Goal: Task Accomplishment & Management: Manage account settings

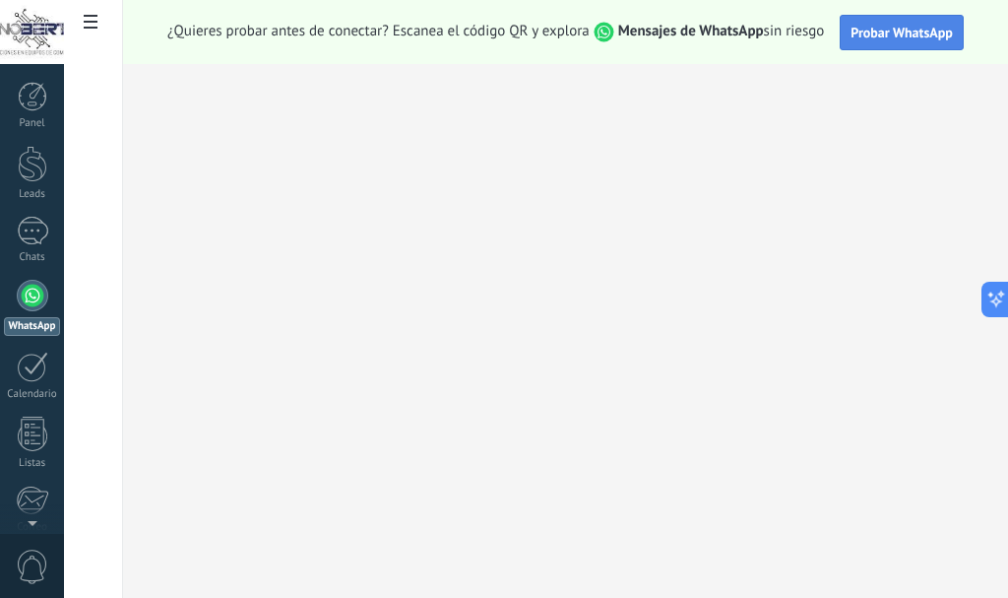
click at [887, 42] on button "Probar WhatsApp" at bounding box center [902, 32] width 124 height 35
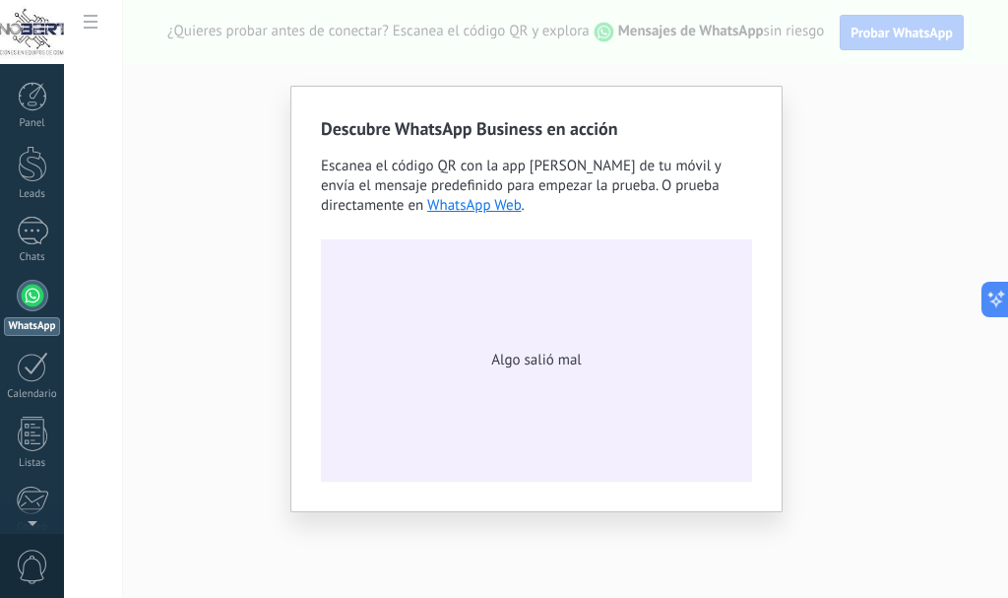
click at [514, 366] on span "Algo salió mal" at bounding box center [536, 361] width 90 height 20
click at [80, 265] on div "Descubre WhatsApp Business en acción Escanea el código QR con la app de cámara …" at bounding box center [536, 299] width 944 height 598
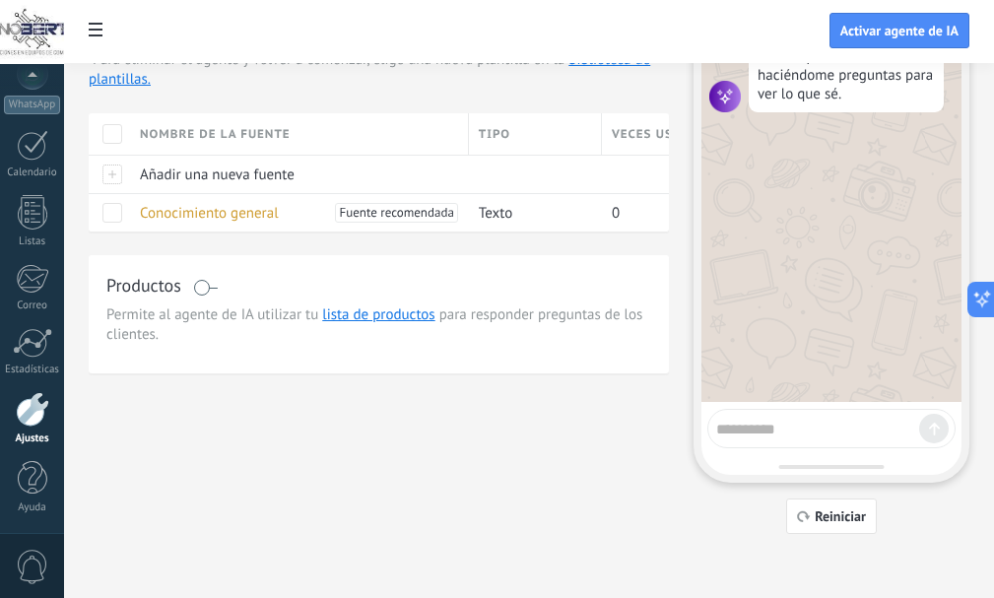
scroll to position [48, 0]
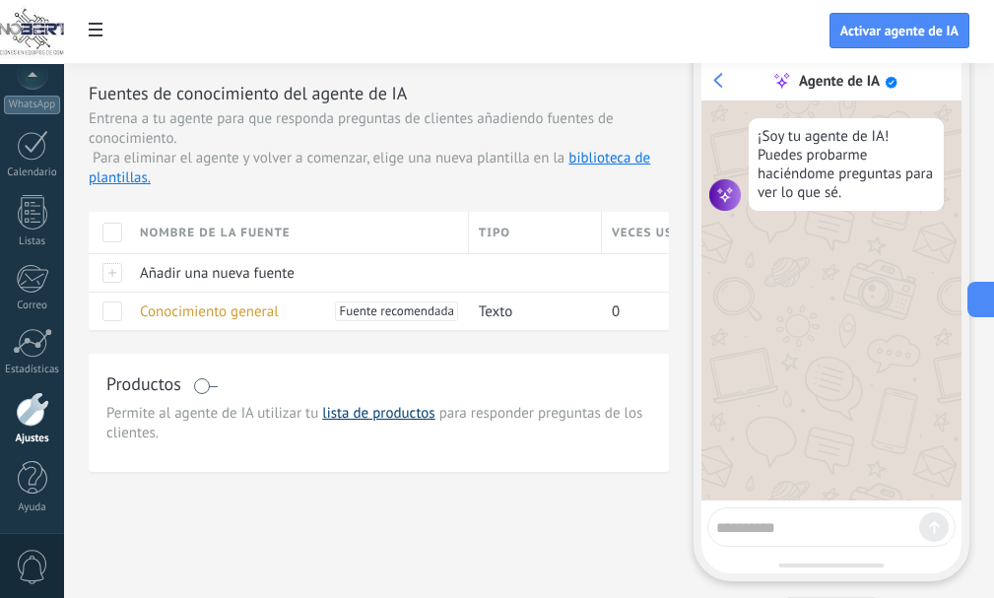
click at [345, 407] on link "lista de productos" at bounding box center [378, 413] width 112 height 19
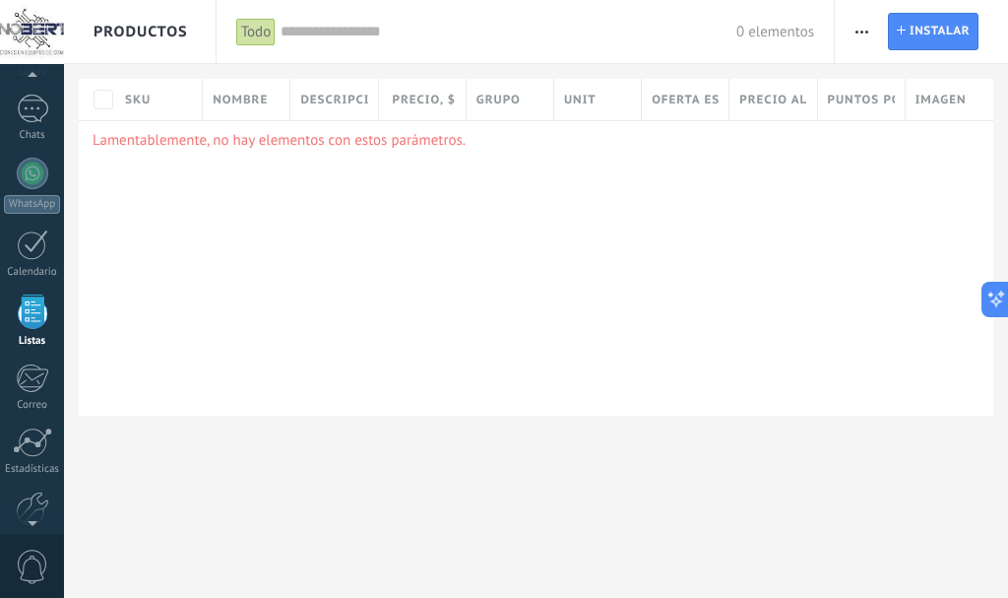
click at [384, 144] on p "Lamentablemente, no hay elementos con estos parámetros." at bounding box center [536, 140] width 887 height 19
click at [23, 177] on div at bounding box center [33, 174] width 32 height 32
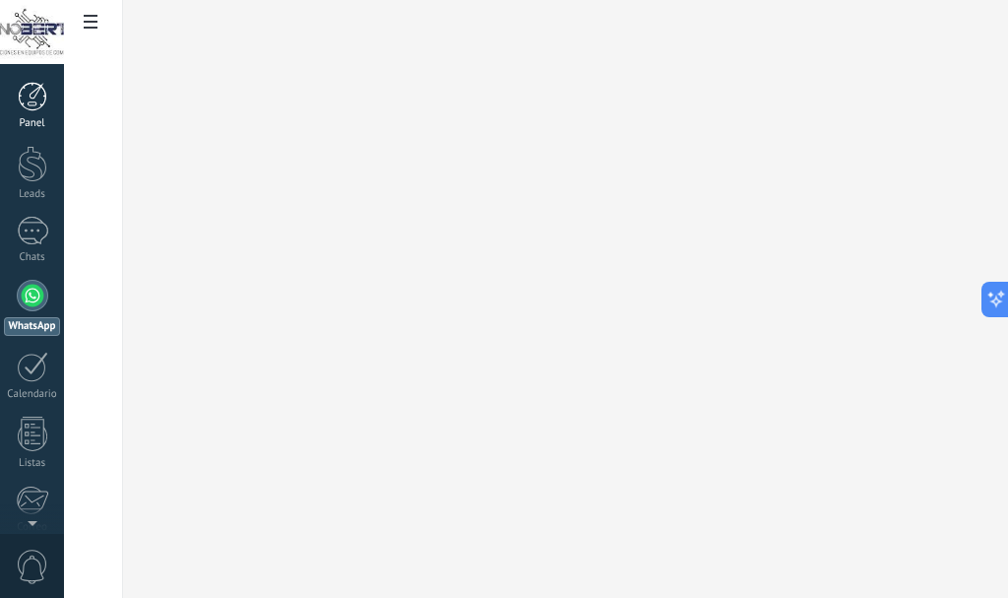
click at [22, 108] on div at bounding box center [33, 97] width 30 height 30
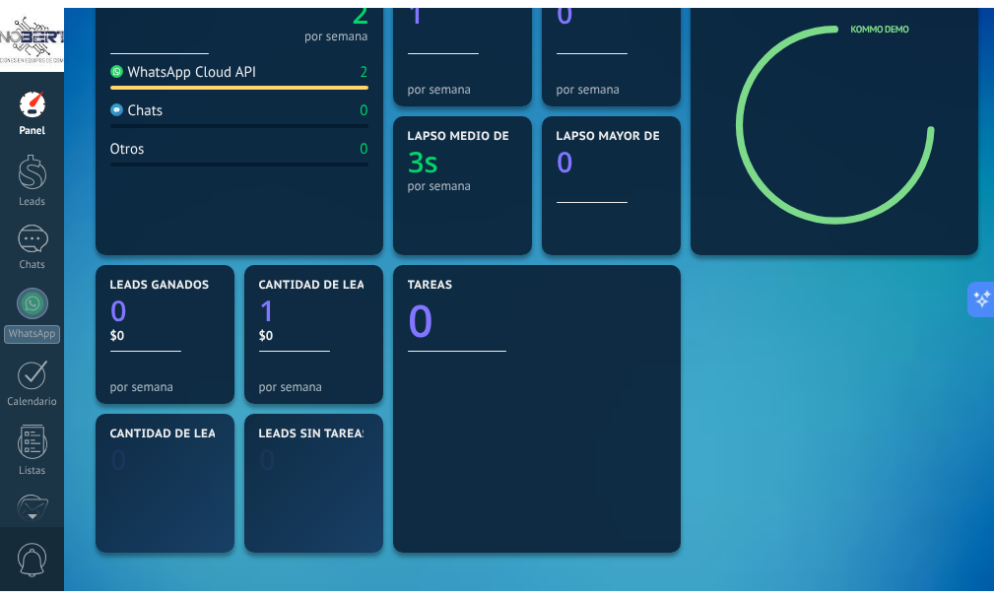
scroll to position [197, 0]
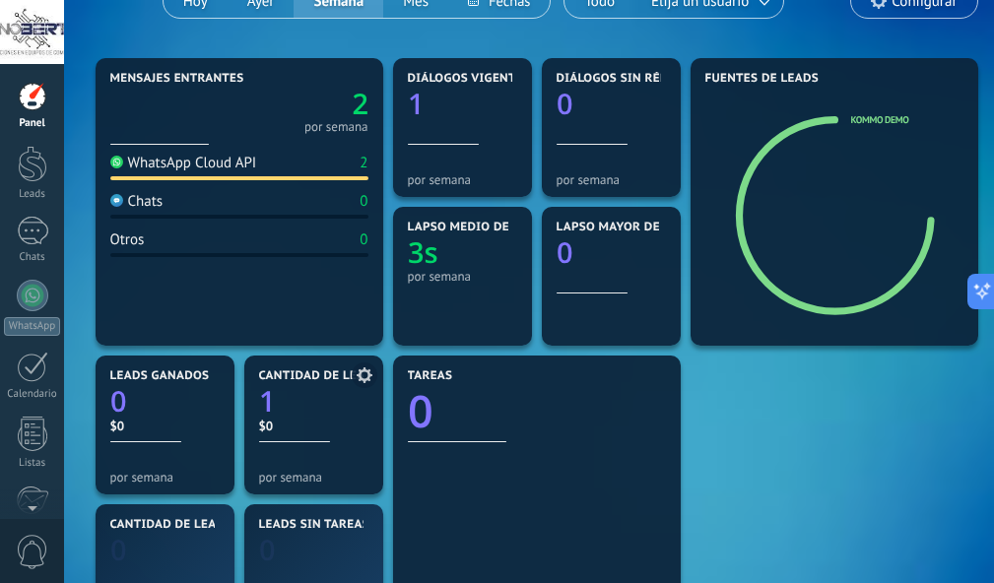
click at [270, 392] on text "1" at bounding box center [267, 401] width 17 height 38
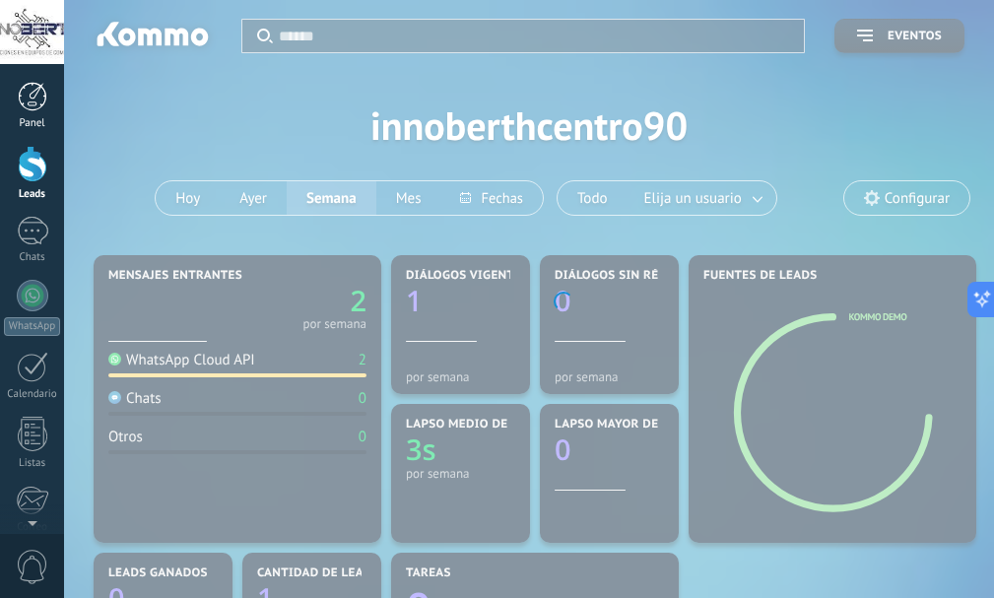
click at [33, 97] on div at bounding box center [33, 97] width 30 height 30
click at [49, 124] on div "Panel" at bounding box center [32, 123] width 57 height 13
click at [31, 167] on div at bounding box center [33, 164] width 30 height 36
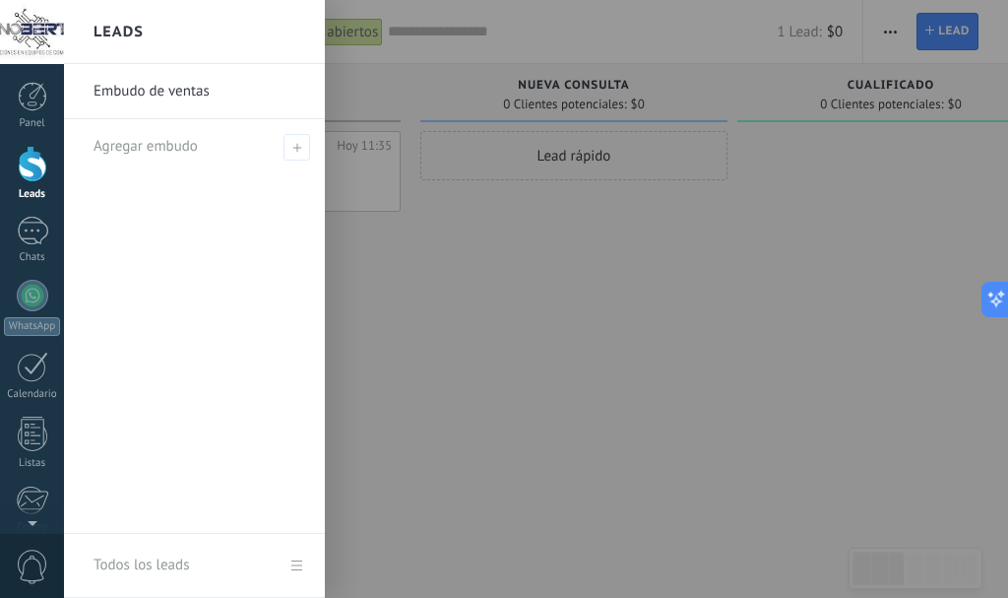
click at [156, 86] on link "Embudo de ventas" at bounding box center [200, 91] width 212 height 55
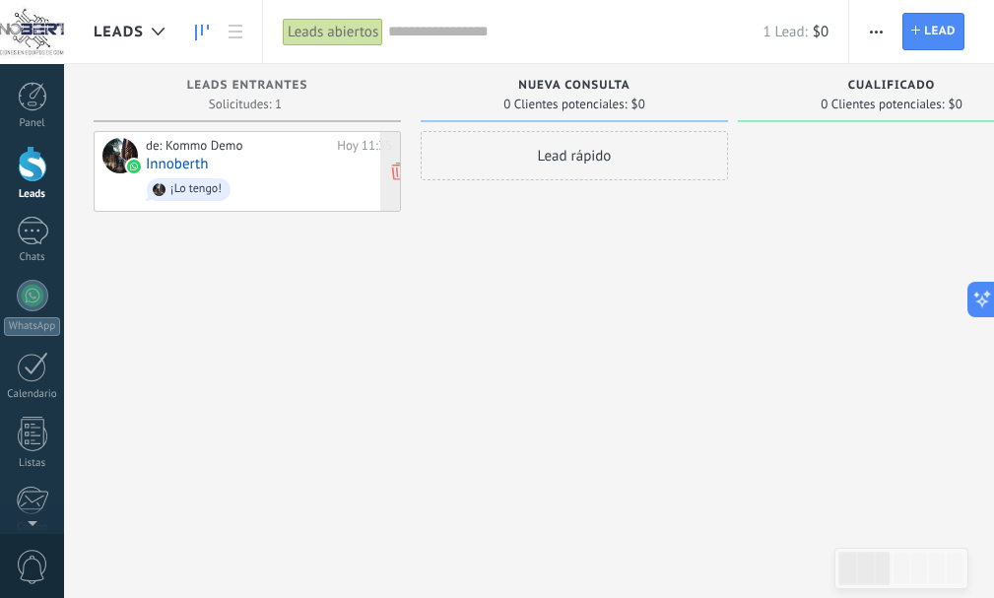
click at [210, 194] on div "¡Lo tengo!" at bounding box center [195, 189] width 51 height 14
click at [116, 168] on div at bounding box center [119, 155] width 35 height 35
click at [466, 322] on div "Lead rápido" at bounding box center [573, 301] width 307 height 341
click at [124, 155] on div at bounding box center [119, 155] width 35 height 35
click at [233, 145] on div "de: Kommo Demo" at bounding box center [238, 146] width 184 height 16
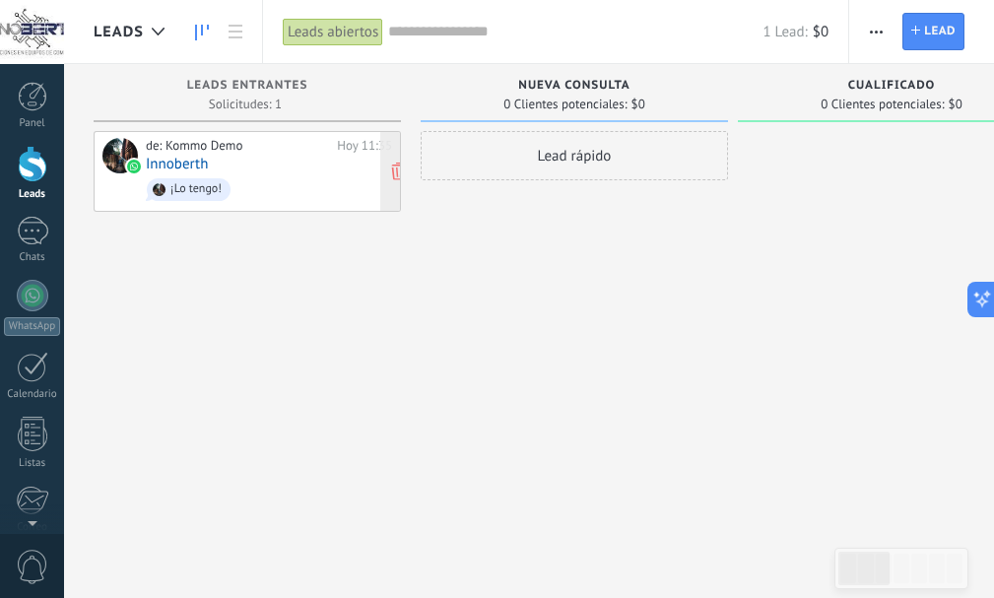
click at [174, 183] on div "¡Lo tengo!" at bounding box center [195, 189] width 51 height 14
click at [112, 162] on div at bounding box center [119, 155] width 35 height 35
click at [194, 194] on div "¡Lo tengo!" at bounding box center [195, 189] width 51 height 14
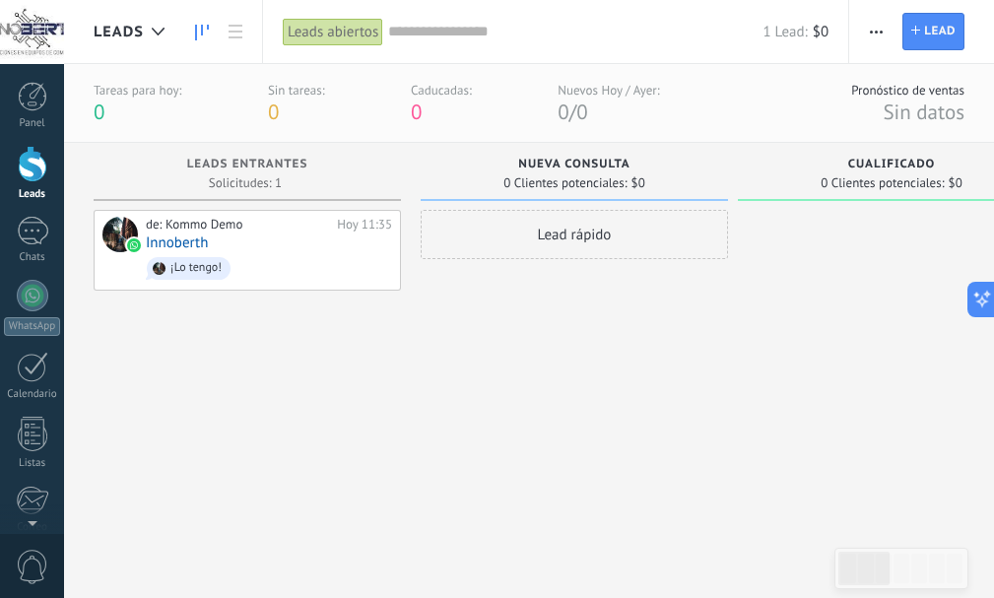
click at [557, 172] on div "Nueva consulta" at bounding box center [574, 166] width 288 height 17
click at [160, 243] on link "Innoberth" at bounding box center [177, 242] width 62 height 17
click at [143, 34] on div at bounding box center [158, 32] width 32 height 38
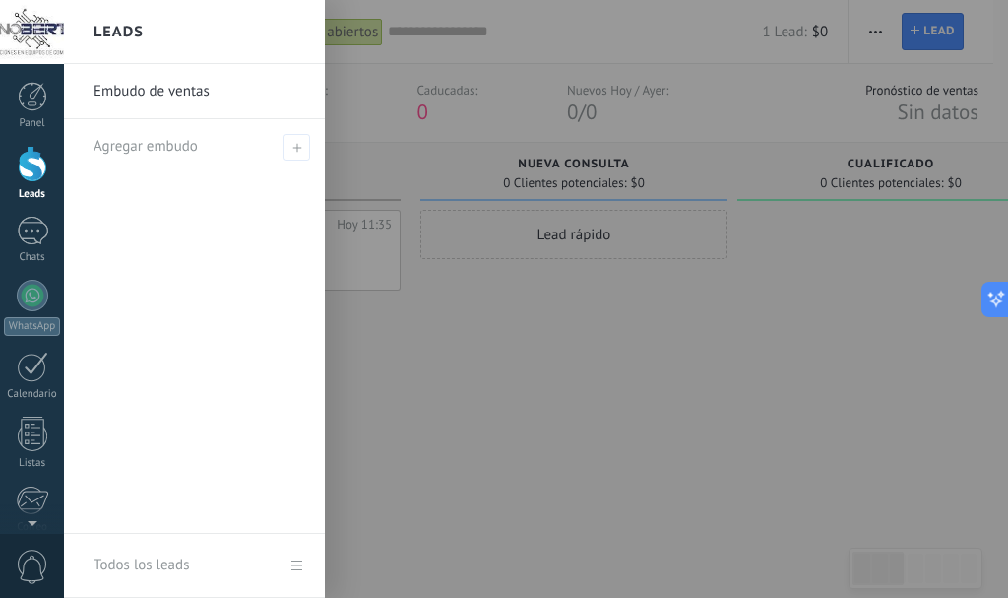
click at [150, 89] on link "Embudo de ventas" at bounding box center [200, 91] width 212 height 55
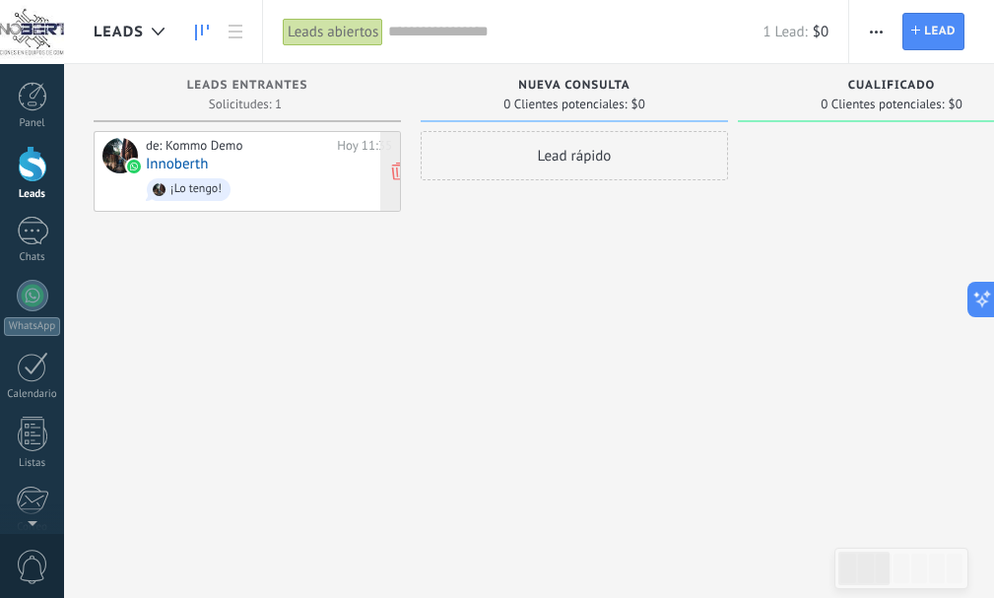
click at [161, 166] on link "Innoberth" at bounding box center [177, 164] width 62 height 17
click at [192, 146] on div "de: Kommo Demo" at bounding box center [238, 146] width 184 height 16
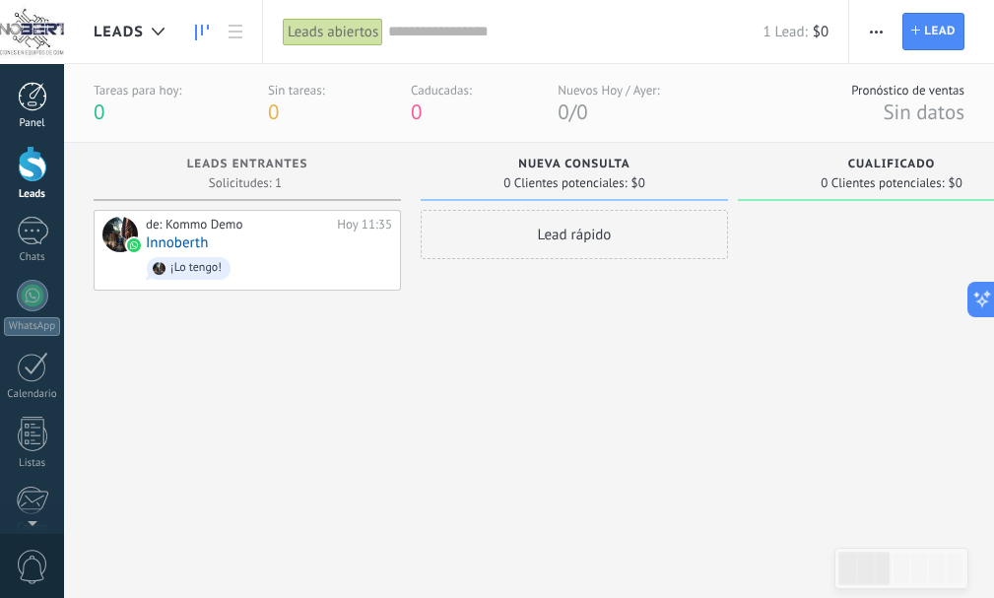
click at [39, 120] on div "Panel" at bounding box center [32, 123] width 57 height 13
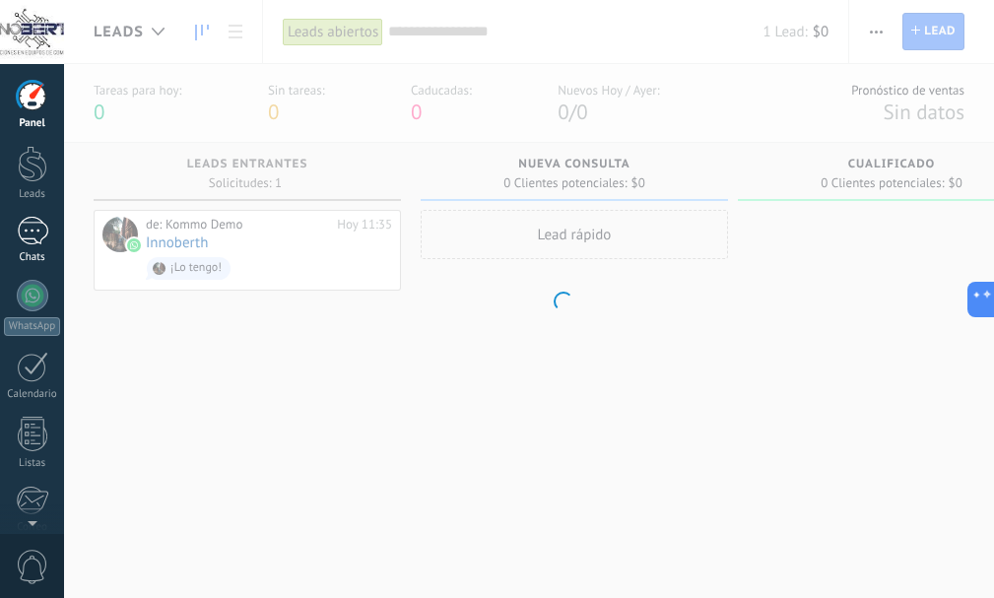
click at [37, 240] on div "1" at bounding box center [33, 231] width 32 height 29
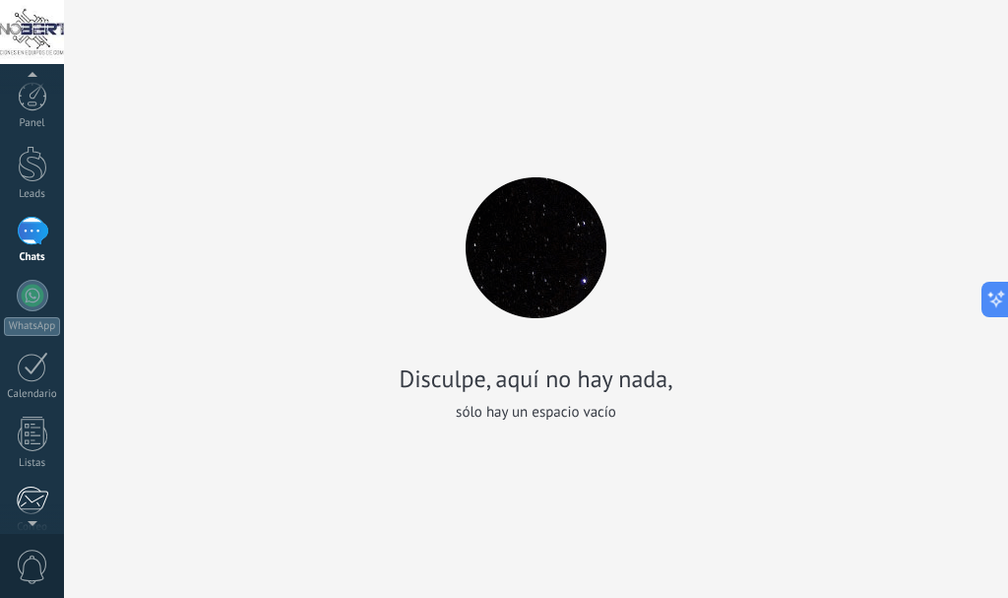
scroll to position [222, 0]
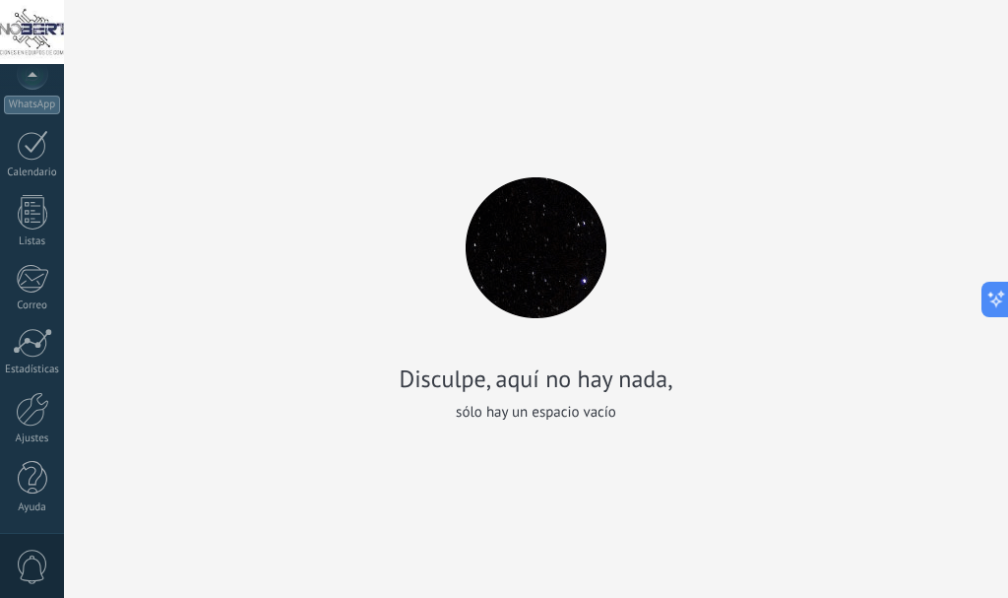
click at [33, 561] on span "0" at bounding box center [32, 566] width 33 height 34
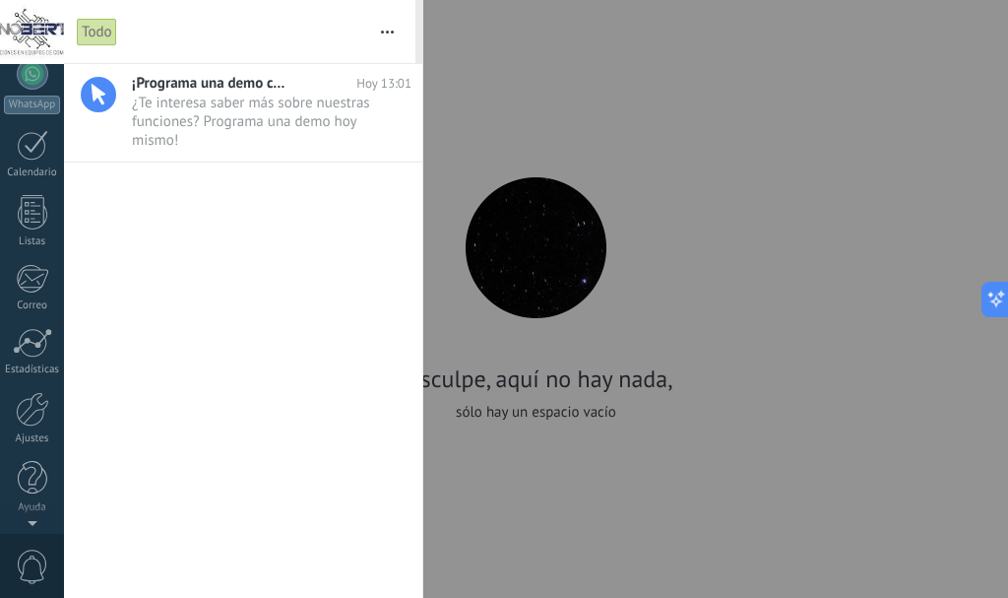
scroll to position [0, 0]
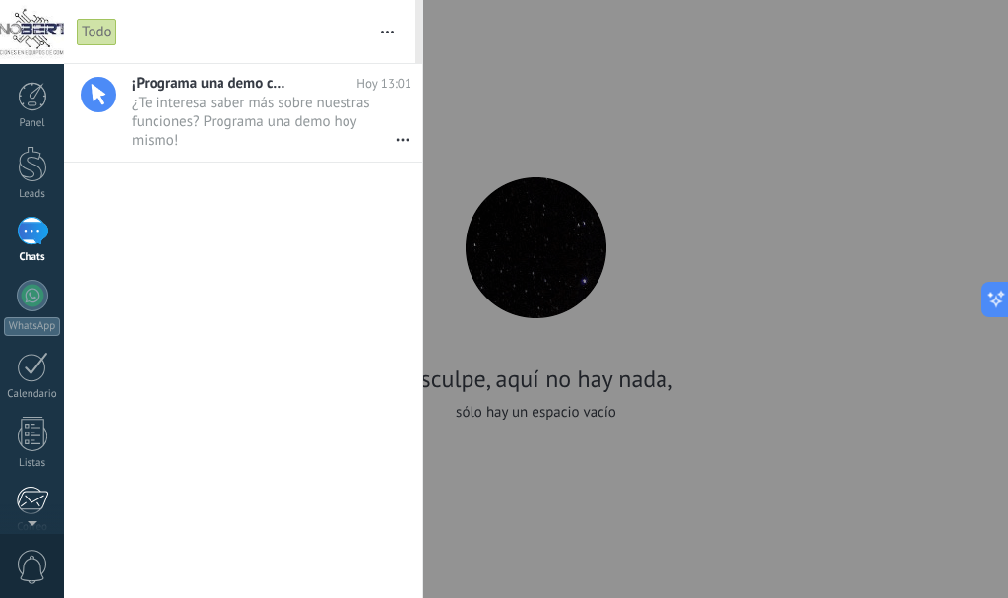
click at [32, 485] on div at bounding box center [32, 500] width 32 height 30
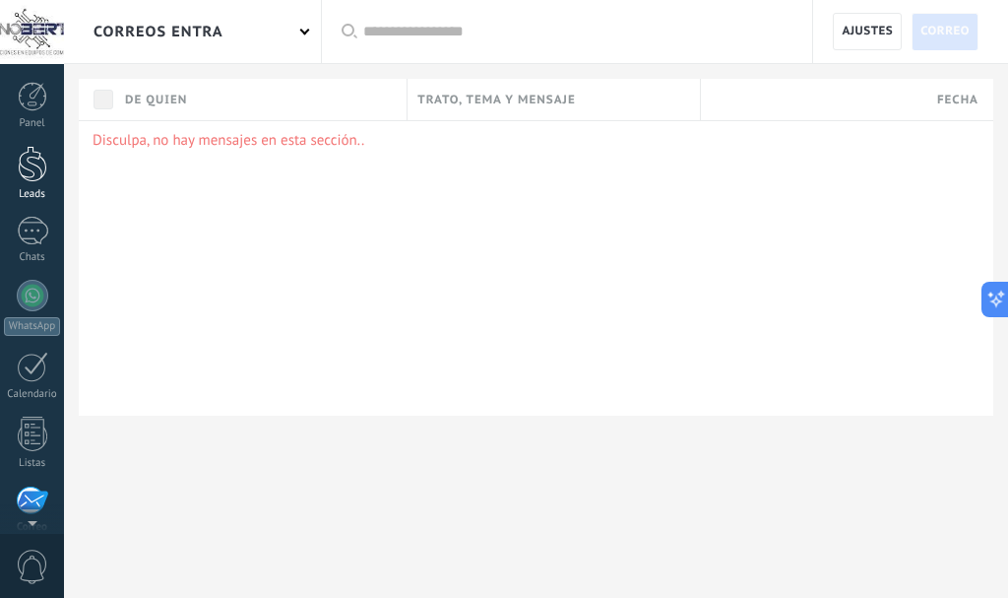
click at [36, 173] on div at bounding box center [33, 164] width 30 height 36
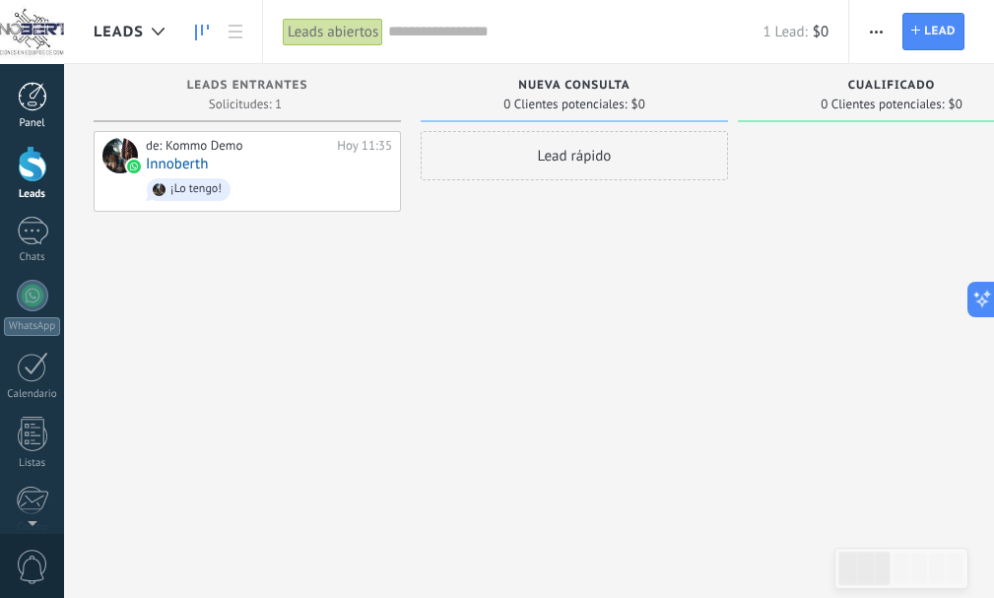
click at [36, 100] on div at bounding box center [33, 97] width 30 height 30
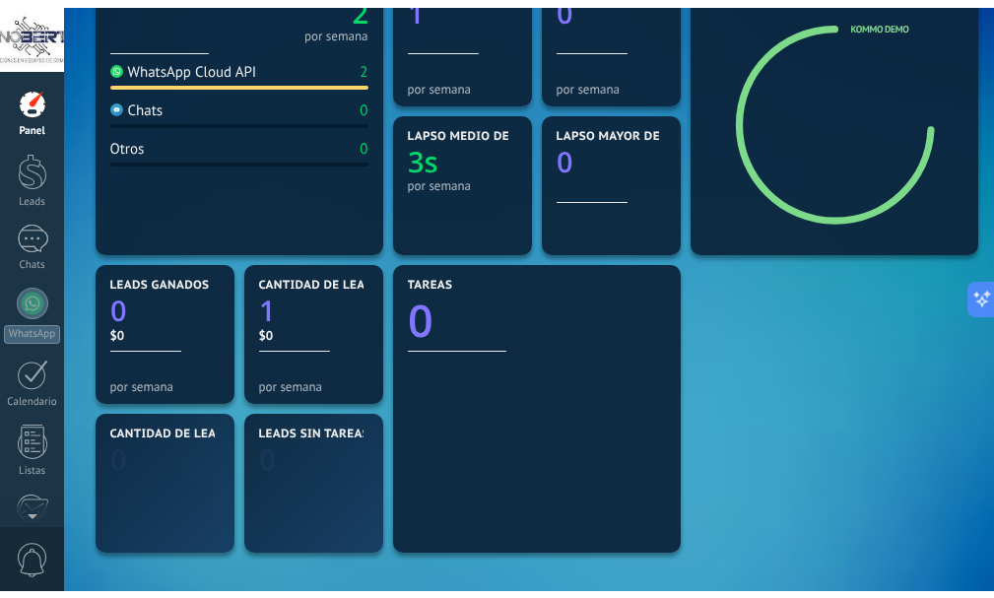
scroll to position [98, 0]
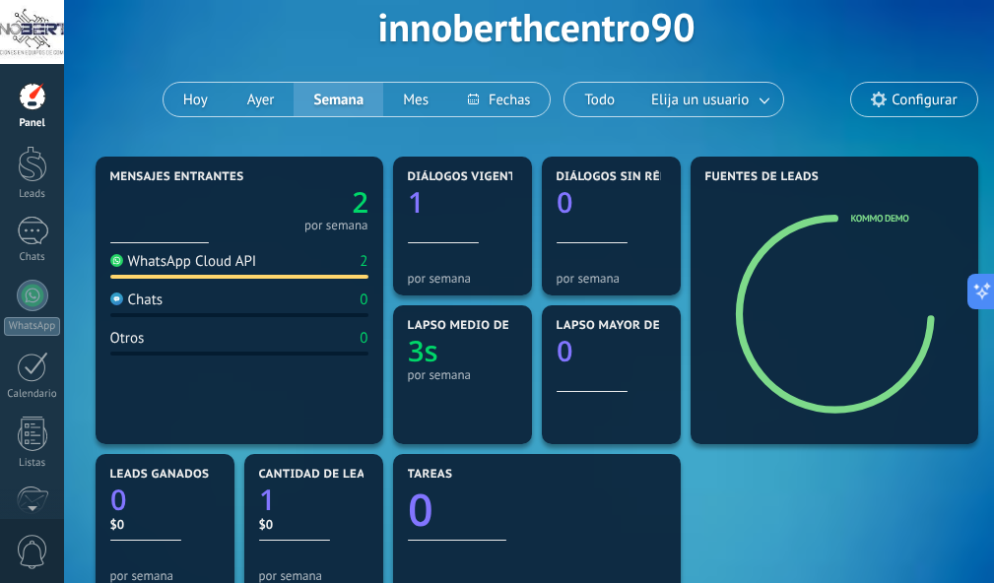
click at [928, 102] on span "Configurar" at bounding box center [923, 100] width 65 height 17
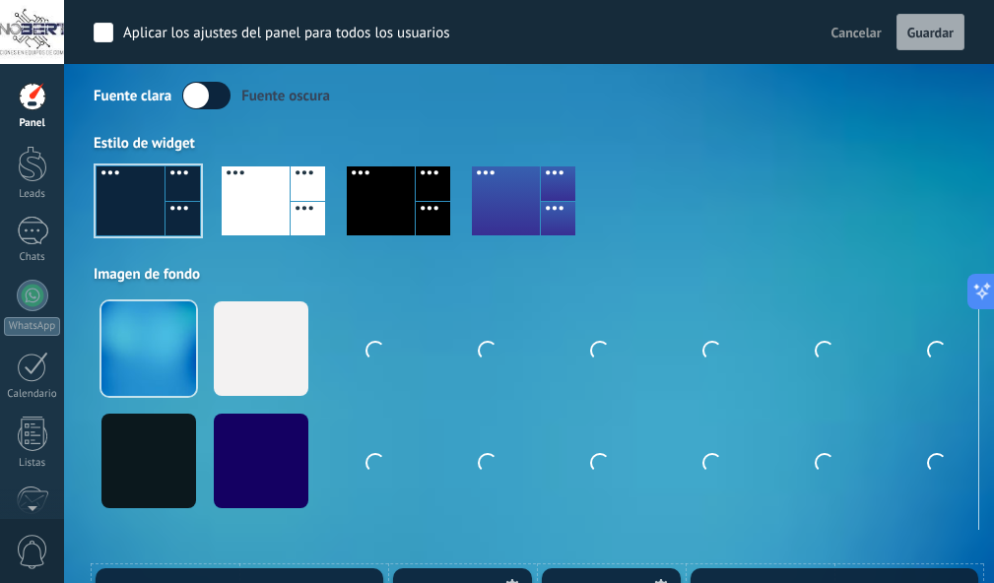
click at [851, 32] on span "Cancelar" at bounding box center [856, 33] width 50 height 18
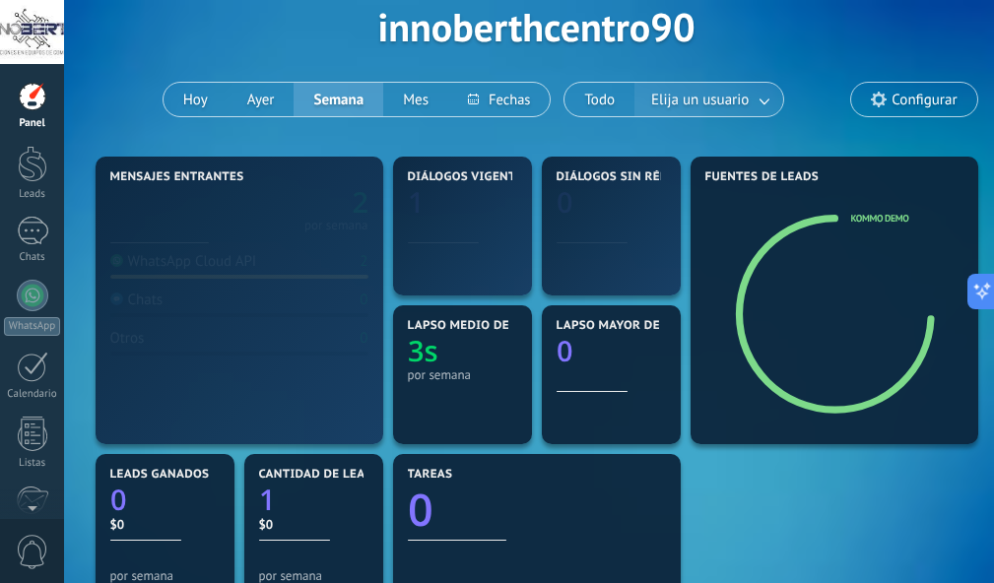
click at [759, 106] on link at bounding box center [764, 100] width 35 height 32
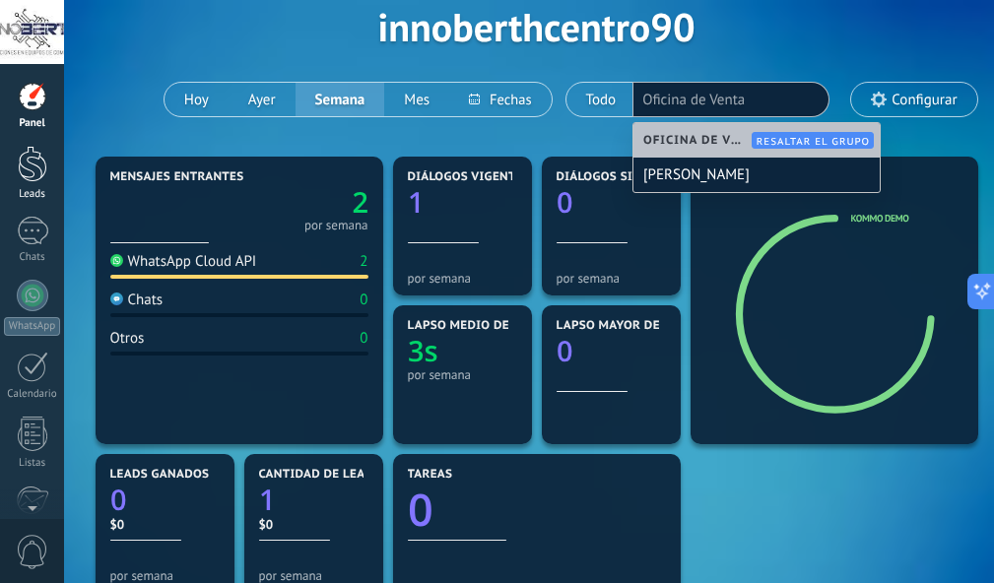
click at [24, 164] on div at bounding box center [33, 164] width 30 height 36
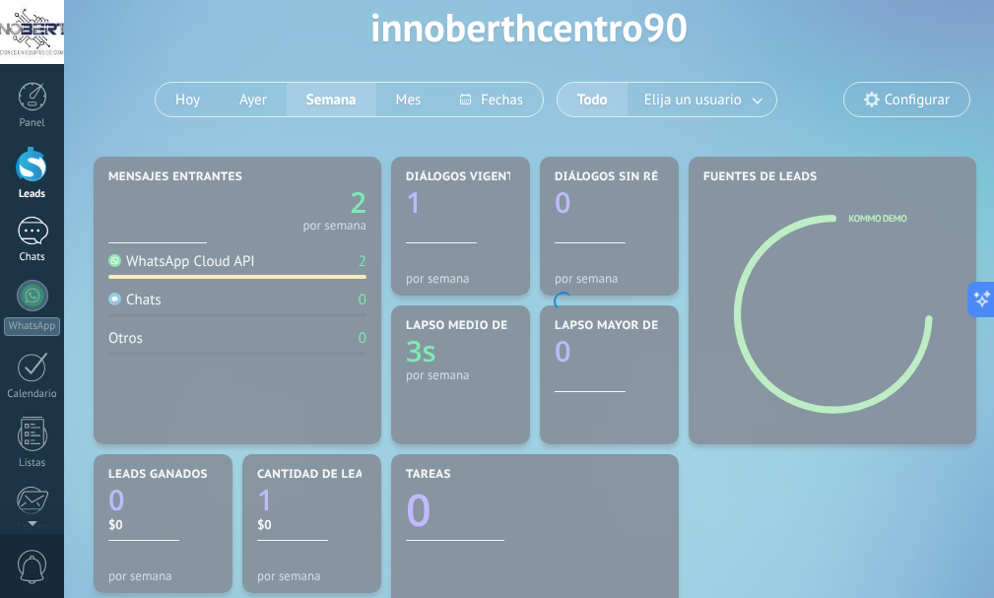
click at [29, 250] on link "1 Chats" at bounding box center [32, 240] width 64 height 47
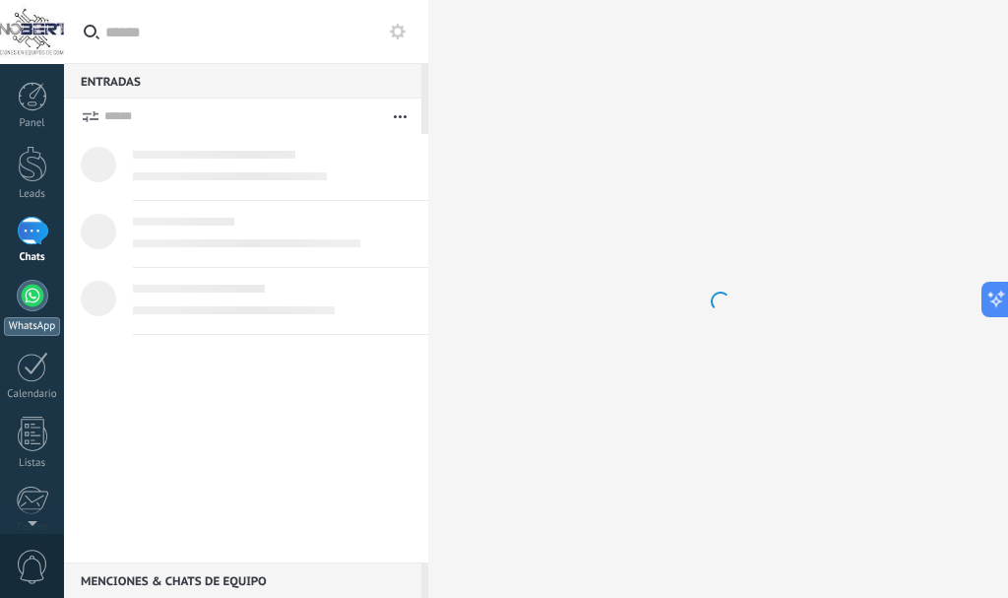
click at [29, 284] on div at bounding box center [33, 296] width 32 height 32
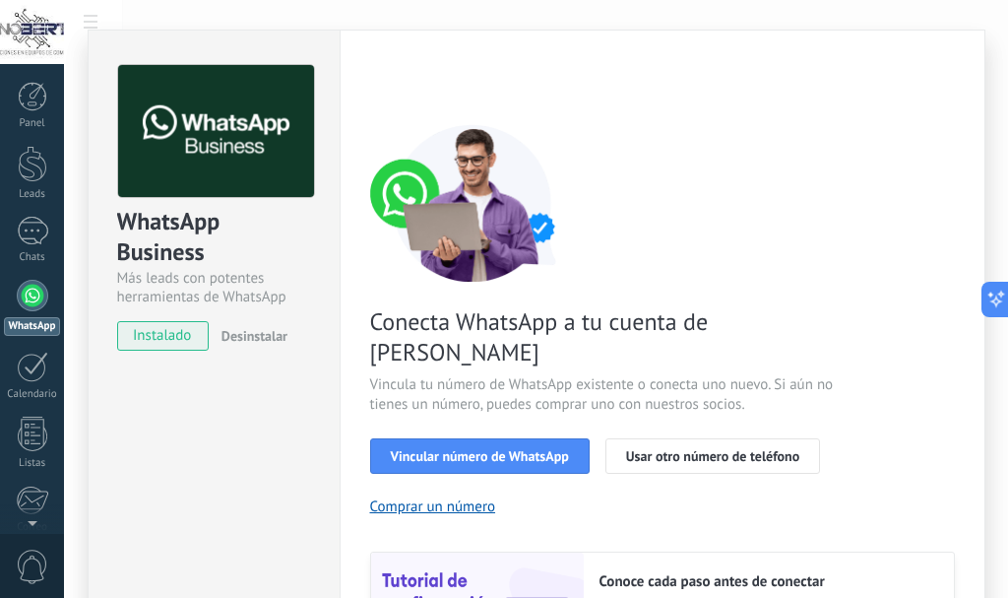
scroll to position [242, 0]
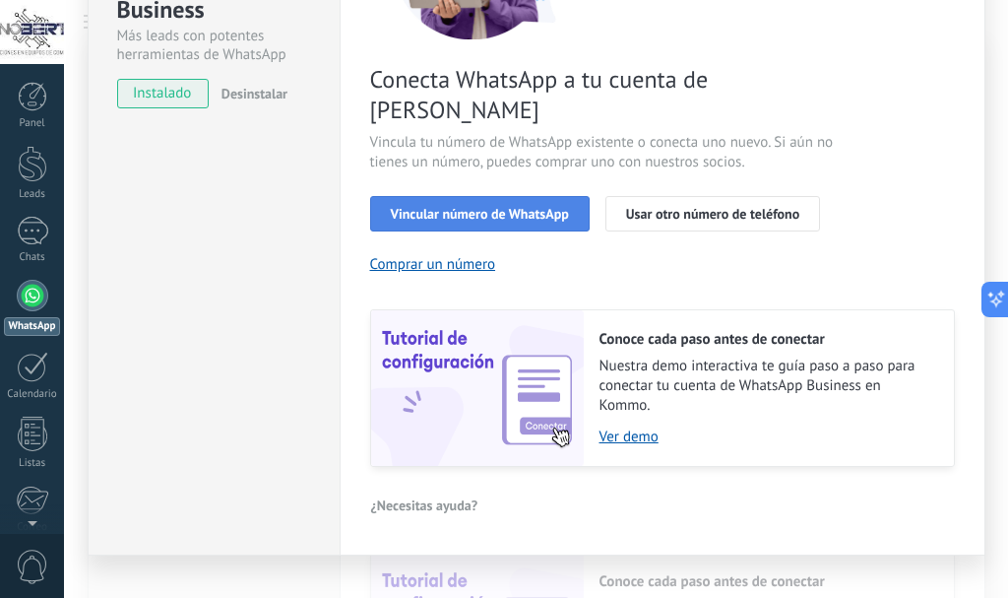
click at [543, 207] on span "Vincular número de WhatsApp" at bounding box center [480, 214] width 178 height 14
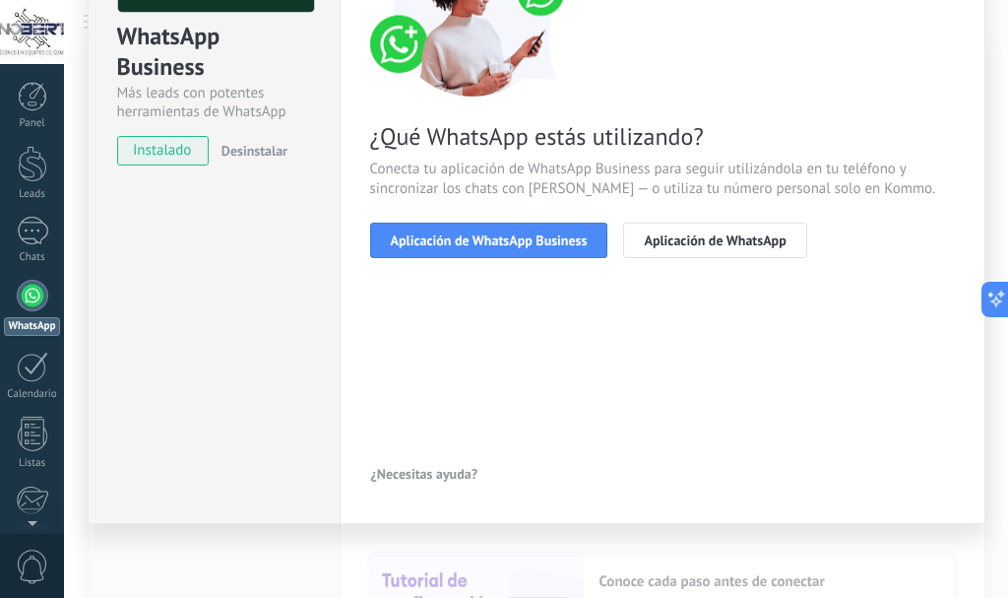
scroll to position [185, 0]
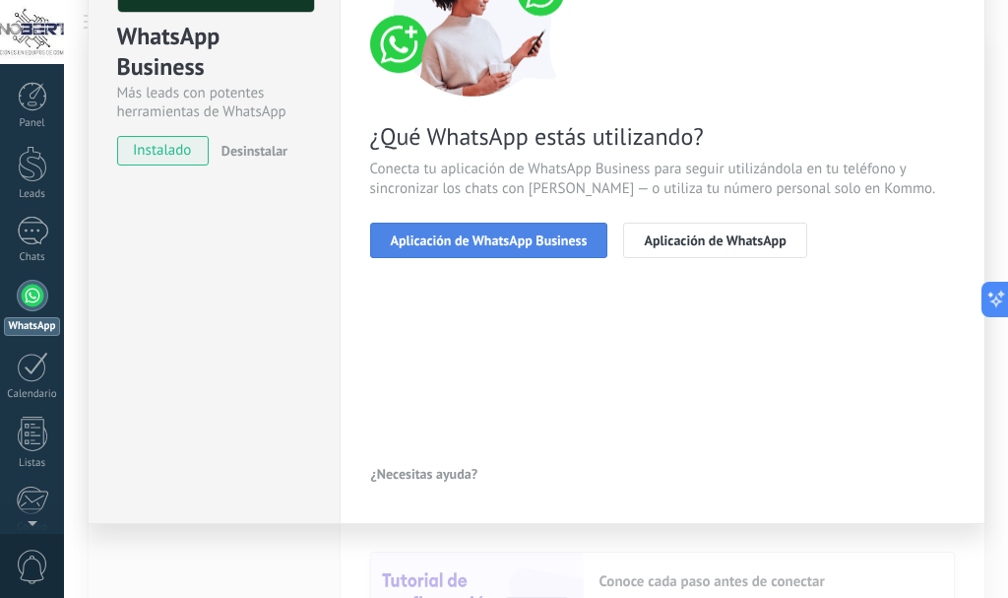
click at [474, 252] on button "Aplicación de WhatsApp Business" at bounding box center [489, 240] width 238 height 35
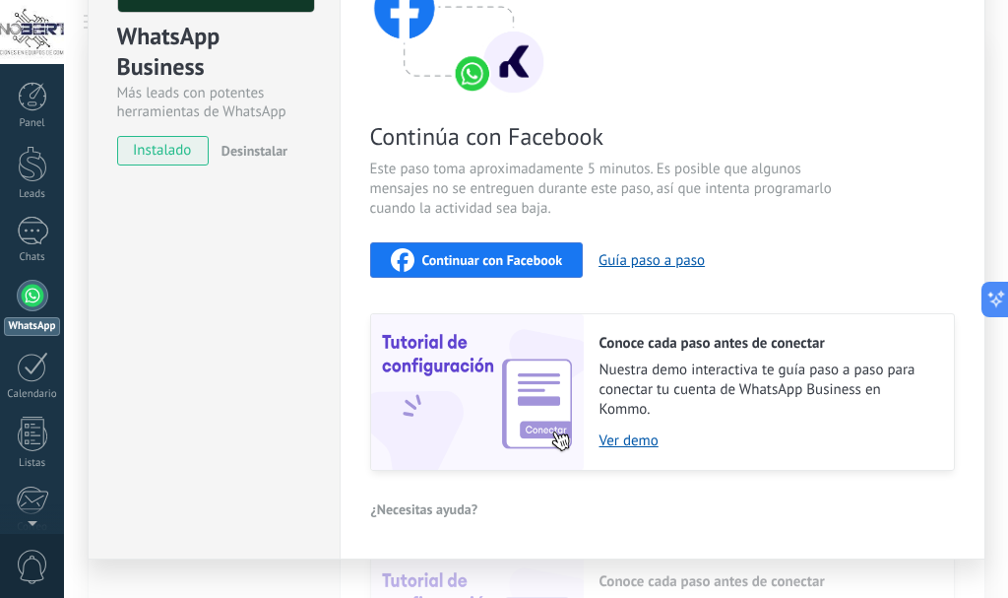
click at [474, 259] on span "Continuar con Facebook" at bounding box center [492, 260] width 141 height 14
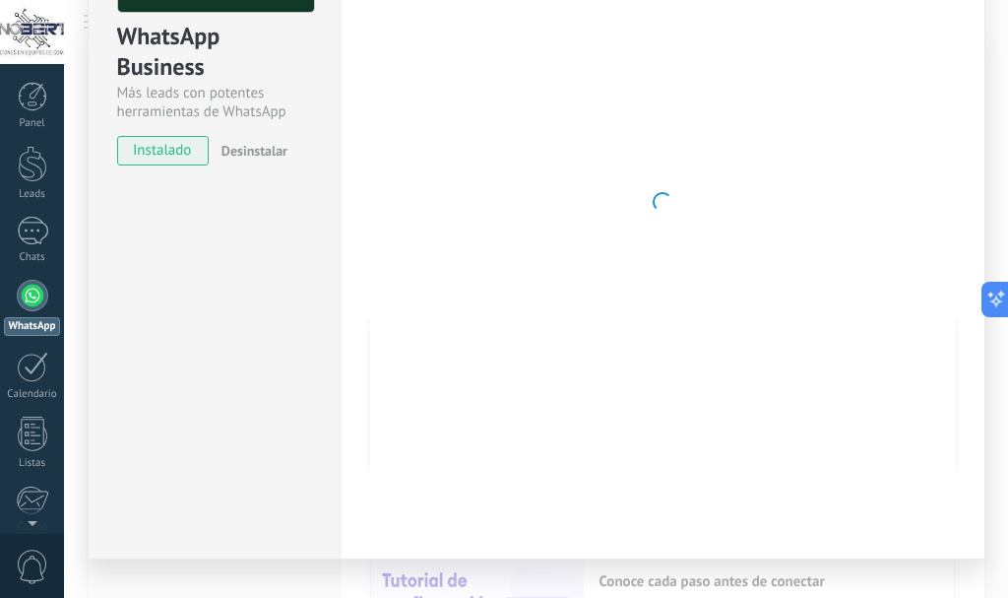
drag, startPoint x: 786, startPoint y: 310, endPoint x: 844, endPoint y: 336, distance: 63.5
click at [844, 336] on div at bounding box center [662, 202] width 585 height 644
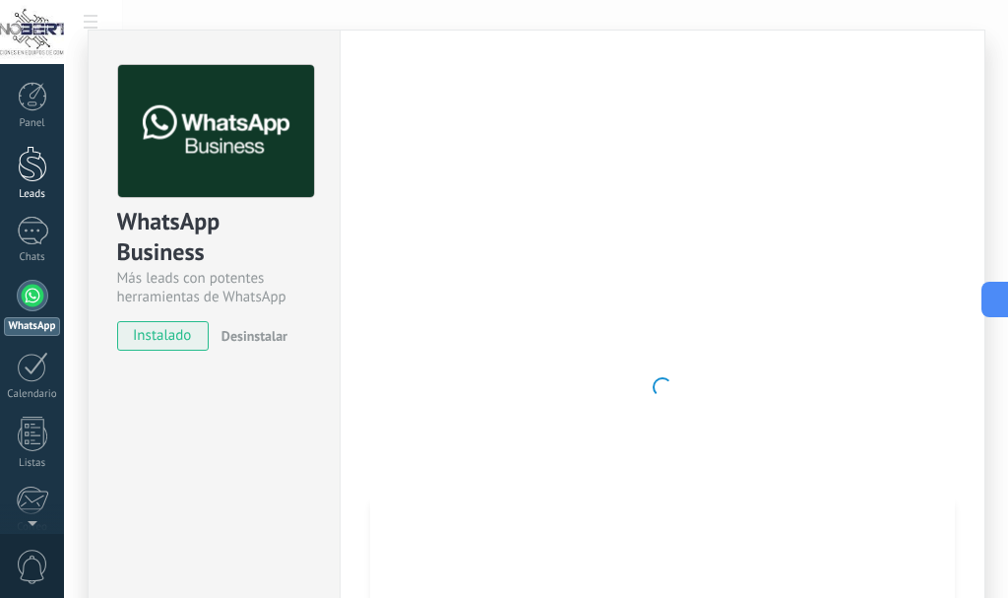
click at [32, 191] on div "Leads" at bounding box center [32, 194] width 57 height 13
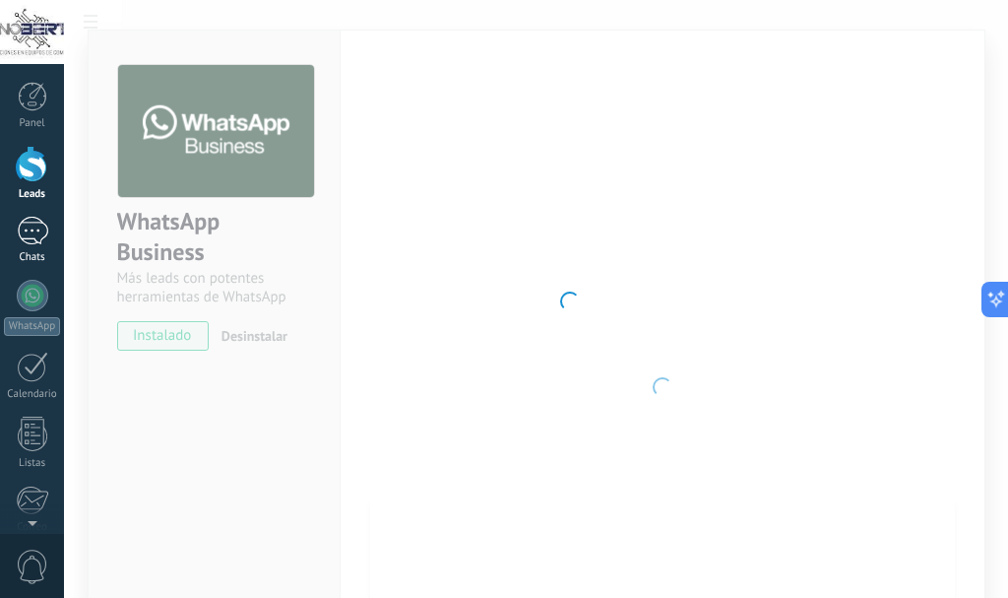
click at [30, 230] on div "1" at bounding box center [33, 231] width 32 height 29
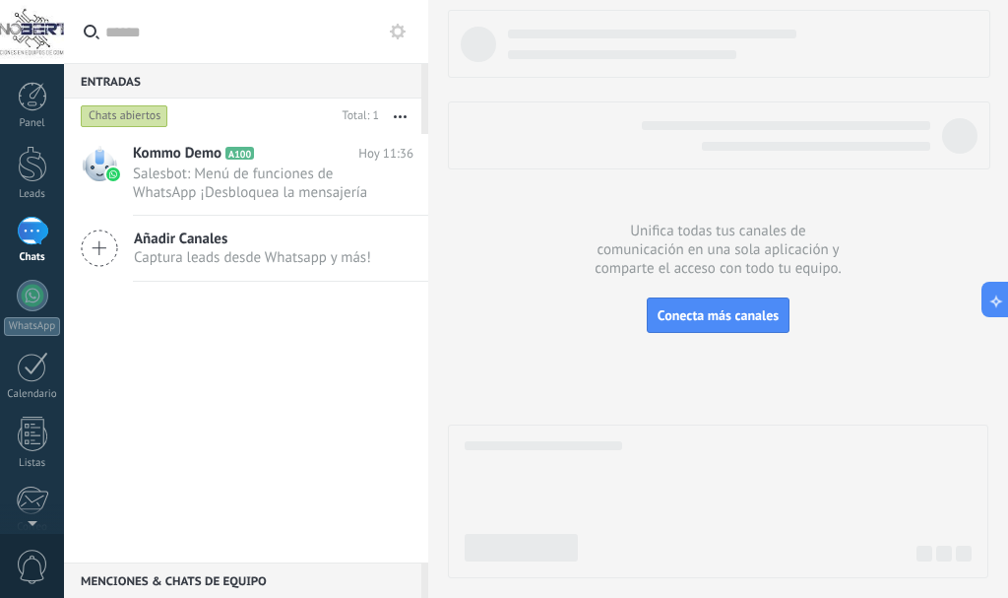
click at [114, 118] on div "Chats abiertos" at bounding box center [125, 116] width 88 height 24
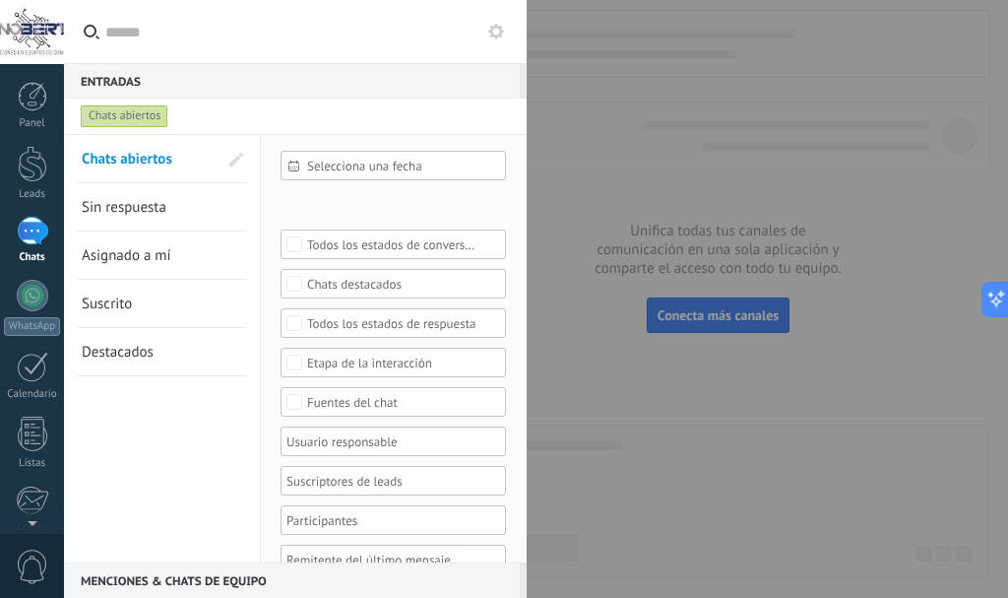
click at [114, 118] on div "Chats abiertos" at bounding box center [125, 116] width 88 height 24
click at [119, 212] on span "Sin respuesta" at bounding box center [124, 207] width 85 height 19
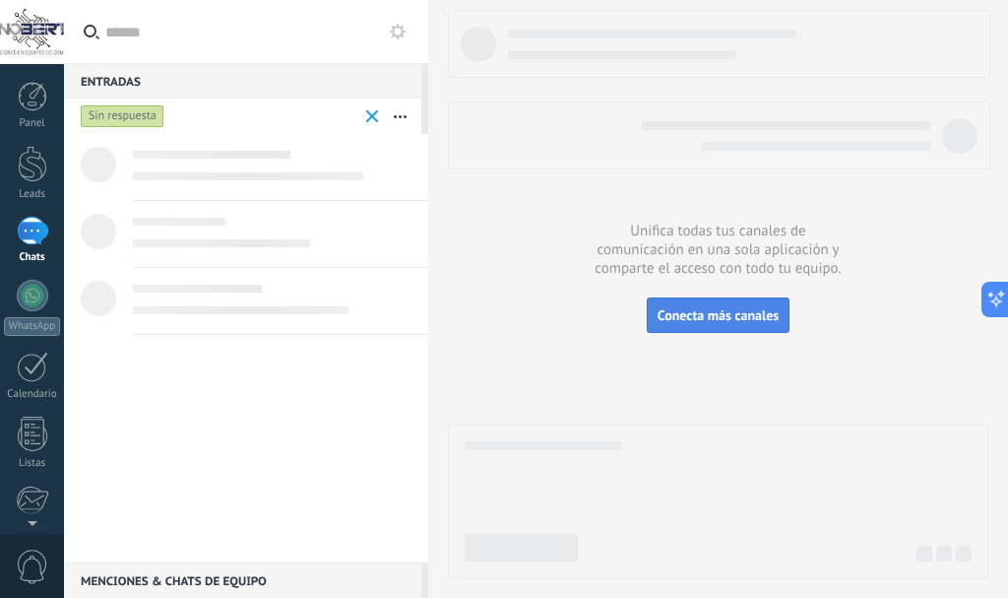
click at [686, 309] on span "Conecta más canales" at bounding box center [718, 315] width 121 height 18
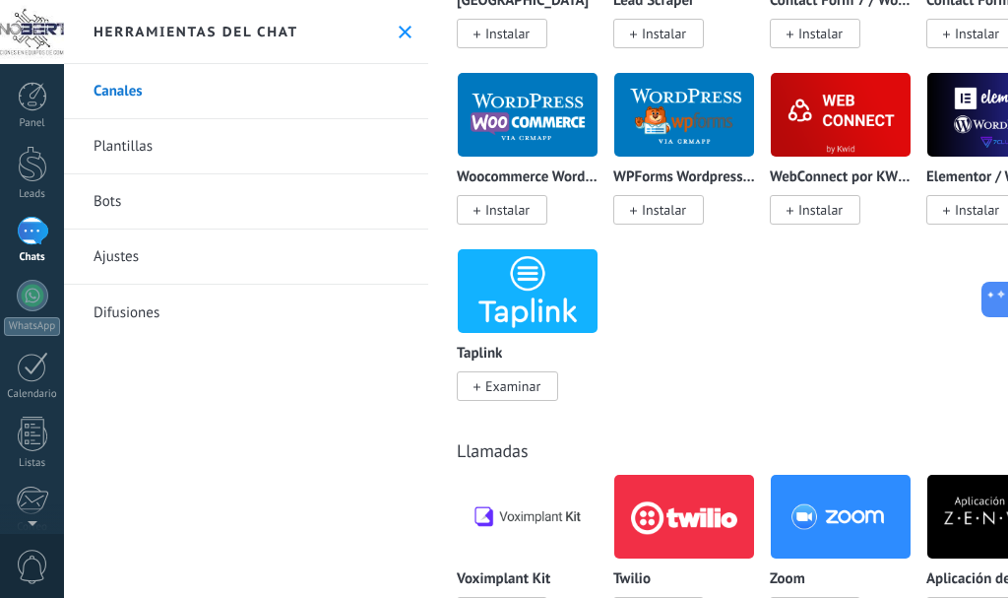
scroll to position [2856, 0]
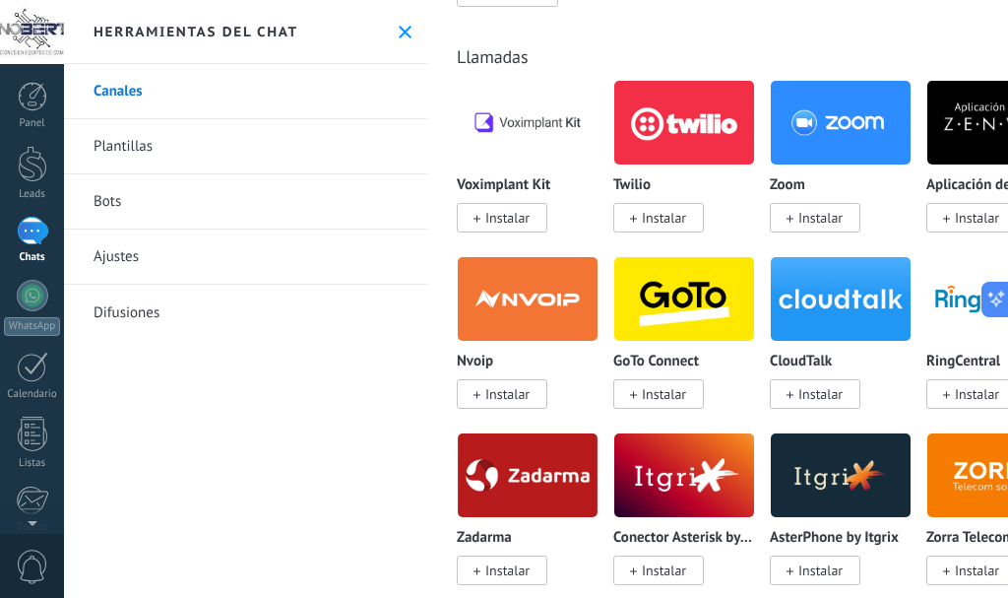
click at [101, 136] on link "Plantillas" at bounding box center [246, 146] width 364 height 55
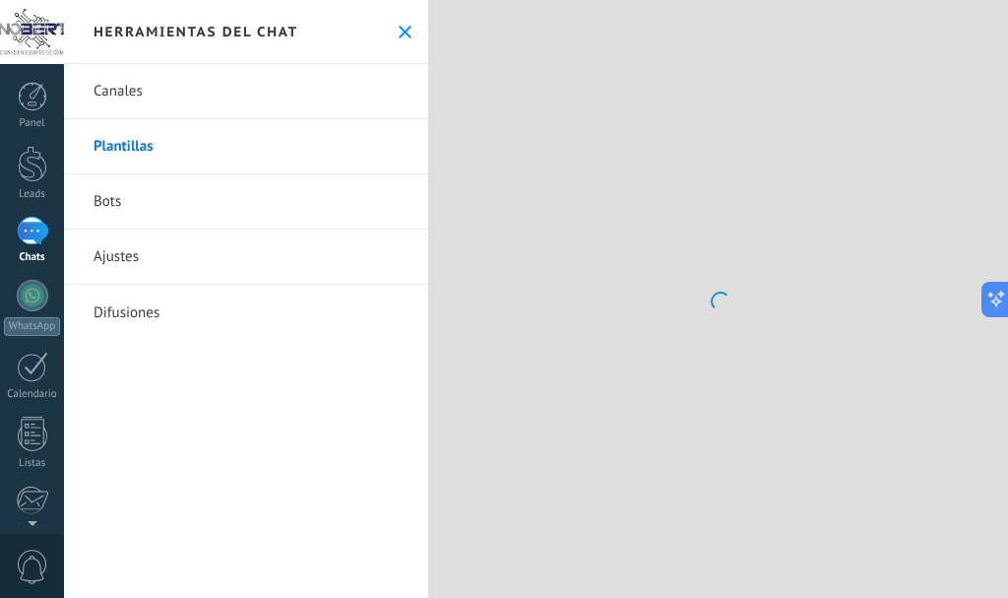
click at [120, 252] on link "Ajustes" at bounding box center [246, 256] width 364 height 55
click at [120, 204] on link "Bots" at bounding box center [246, 201] width 364 height 55
click at [32, 170] on div at bounding box center [33, 164] width 30 height 36
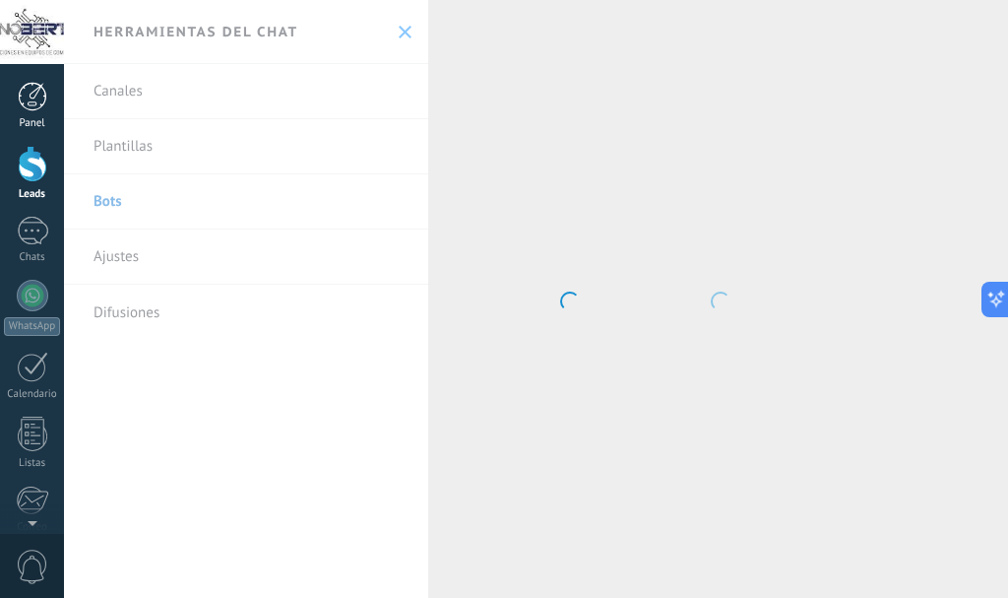
click at [26, 91] on div at bounding box center [33, 97] width 30 height 30
click at [25, 40] on div at bounding box center [32, 32] width 64 height 64
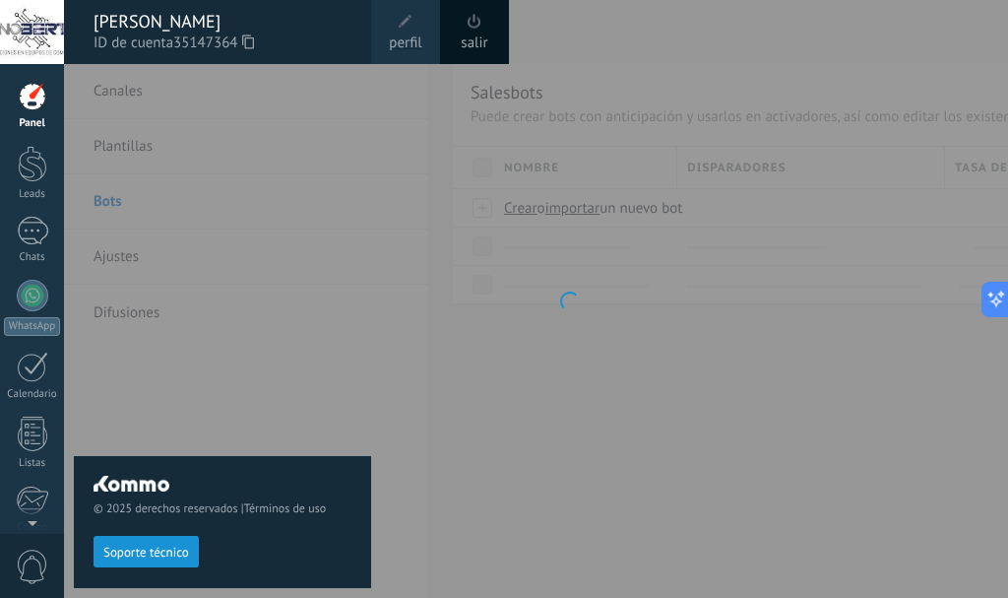
click at [526, 343] on div at bounding box center [568, 299] width 1008 height 598
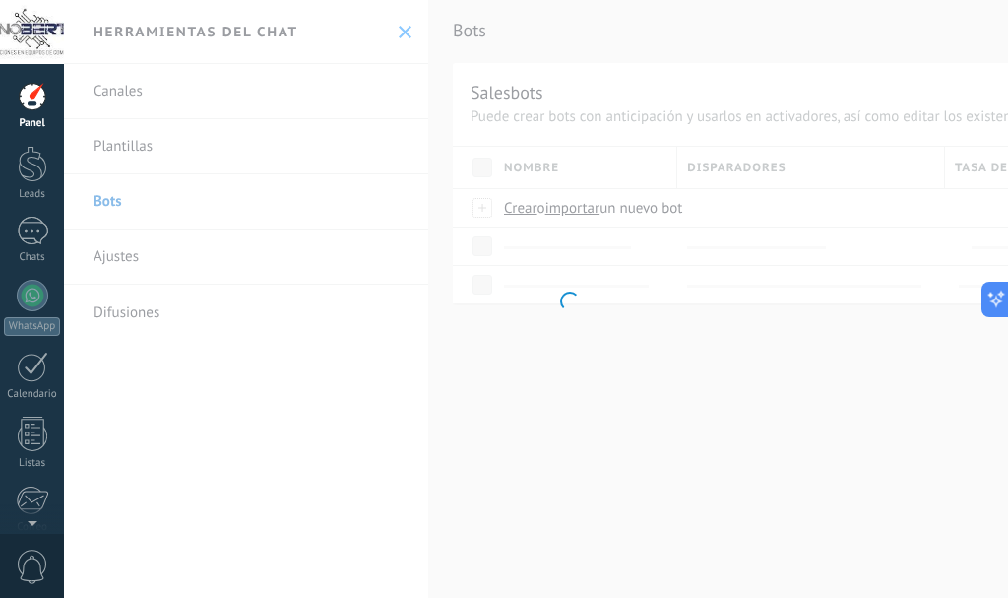
click at [106, 262] on body ".abccls-1,.abccls-2{fill-rule:evenodd}.abccls-2{fill:#fff} .abfcls-1{fill:none}…" at bounding box center [504, 299] width 1008 height 598
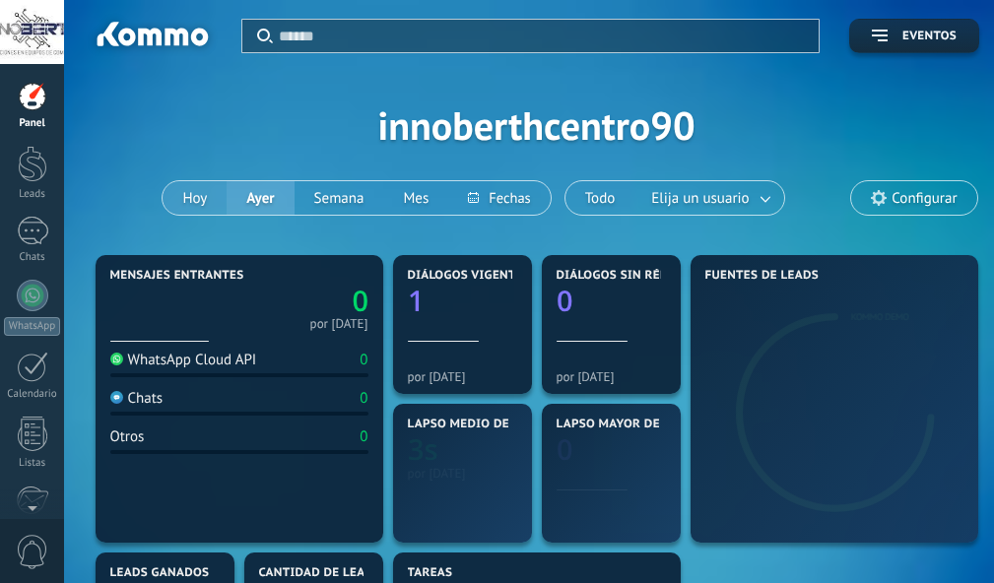
click at [206, 198] on button "Hoy" at bounding box center [194, 197] width 64 height 33
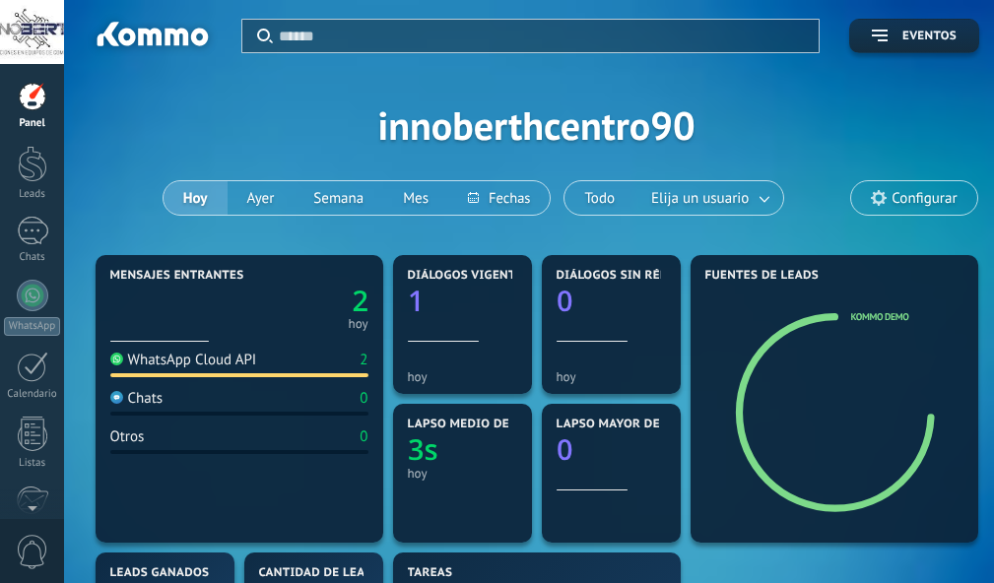
click at [226, 362] on div "WhatsApp Cloud API" at bounding box center [183, 360] width 147 height 19
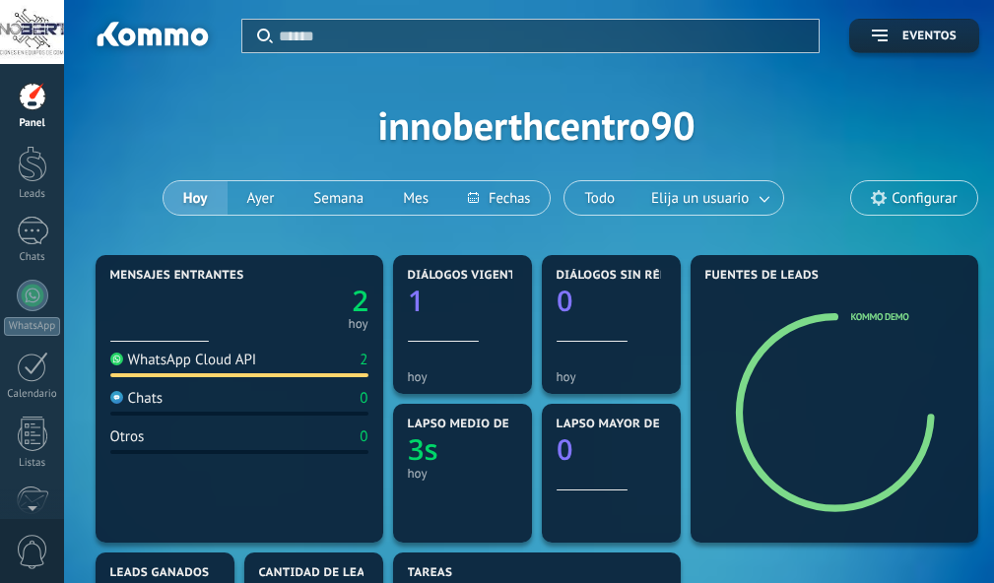
click at [368, 364] on section "Mensajes entrantes 2 [DATE] WhatsApp Cloud API 2 Chats 0 Otros 0" at bounding box center [240, 399] width 288 height 288
click at [0, 70] on div "Panel Leads Chats WhatsApp Clientes" at bounding box center [64, 291] width 128 height 455
click at [909, 181] on span "Configurar" at bounding box center [913, 197] width 125 height 33
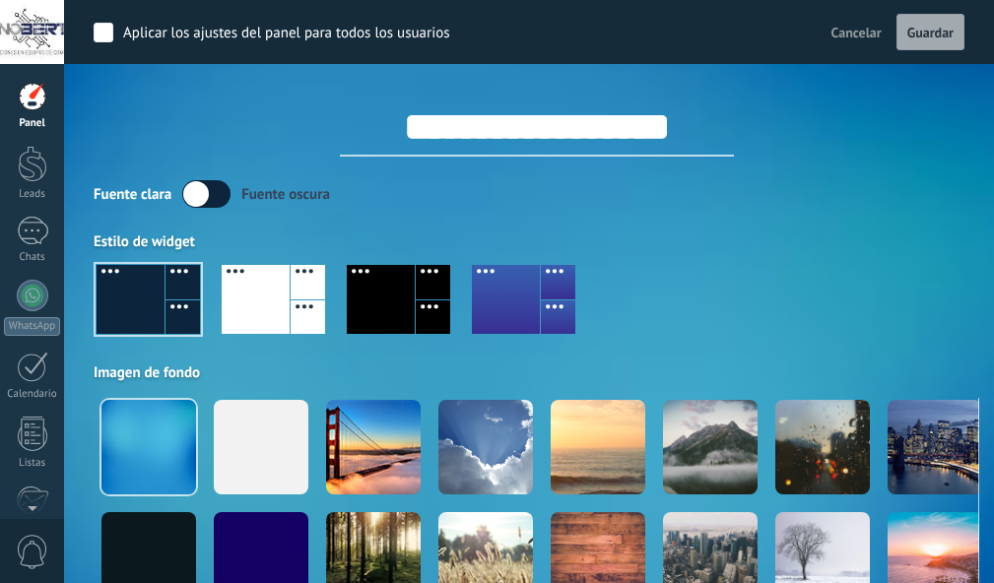
click at [11, 81] on div "Panel Leads Chats WhatsApp Clientes" at bounding box center [64, 291] width 128 height 455
click at [844, 31] on span "Cancelar" at bounding box center [856, 33] width 50 height 18
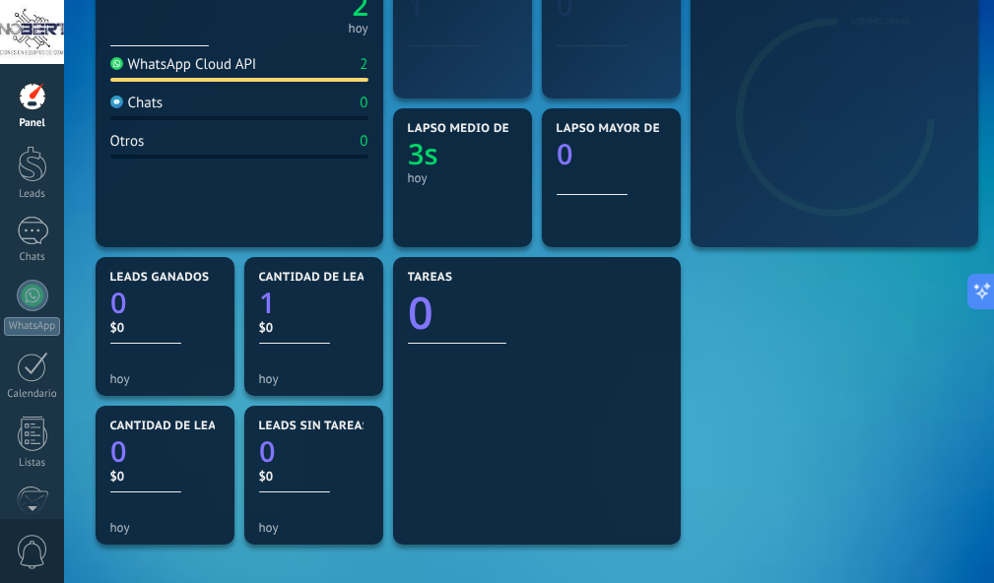
scroll to position [471, 0]
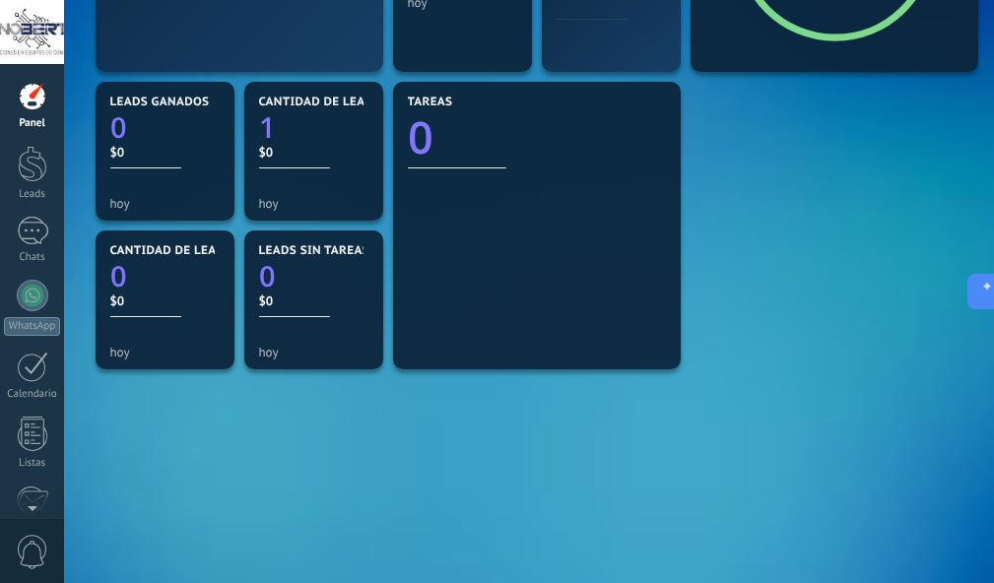
click at [0, 24] on div at bounding box center [32, 32] width 64 height 64
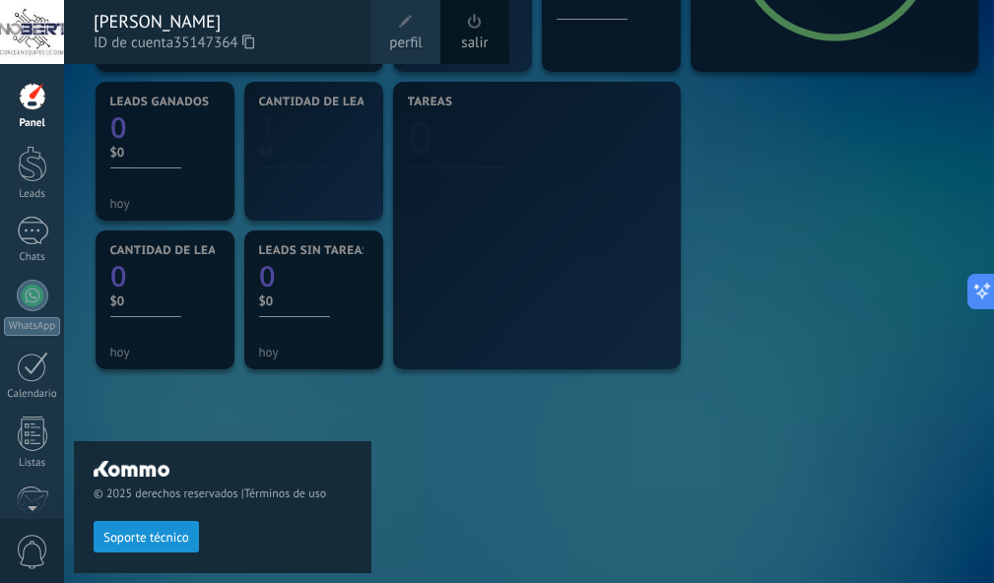
scroll to position [456, 0]
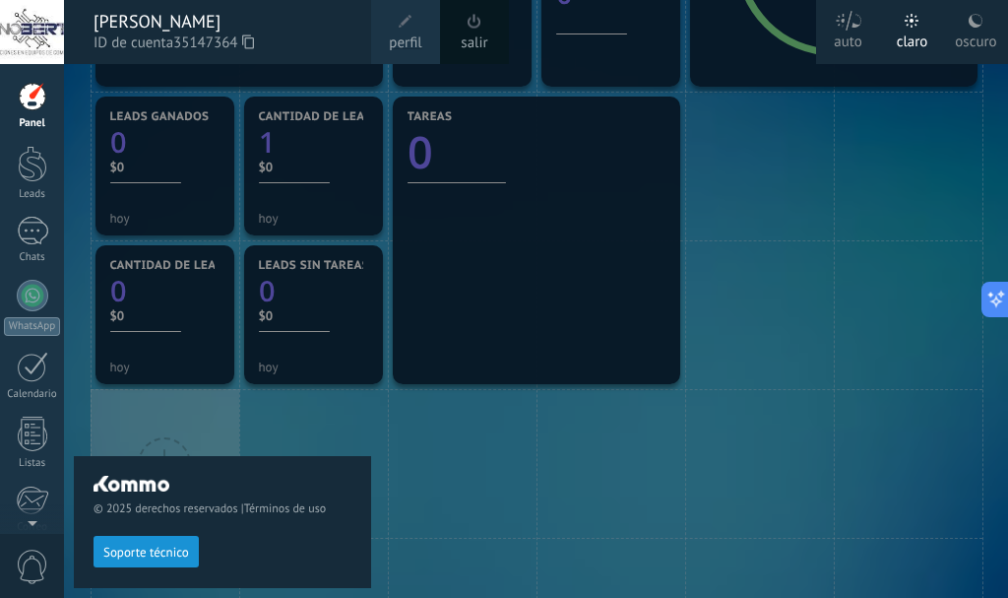
click at [894, 44] on label "claro" at bounding box center [912, 32] width 64 height 64
click at [483, 39] on link "salir" at bounding box center [474, 43] width 27 height 22
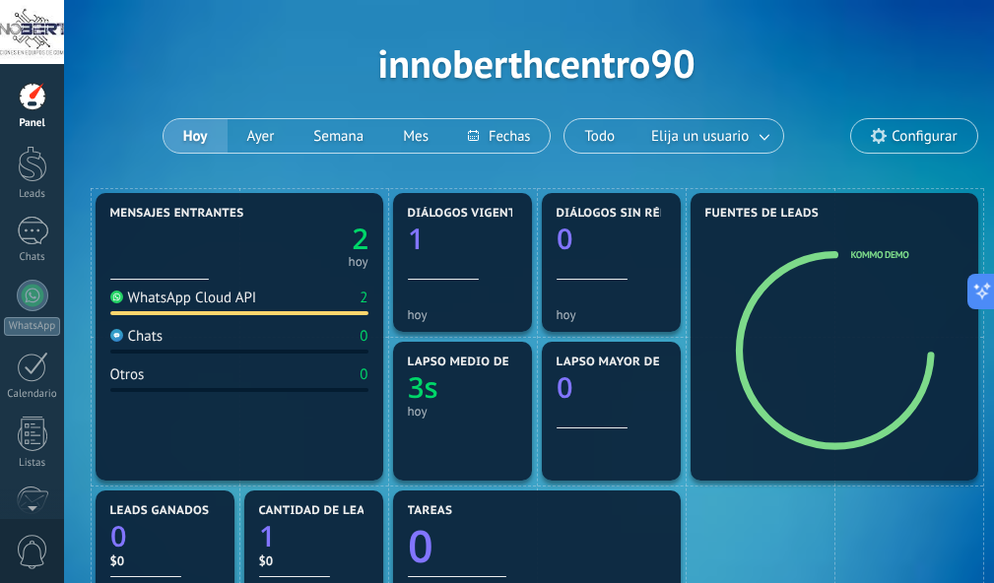
scroll to position [0, 0]
